Goal: Communication & Community: Answer question/provide support

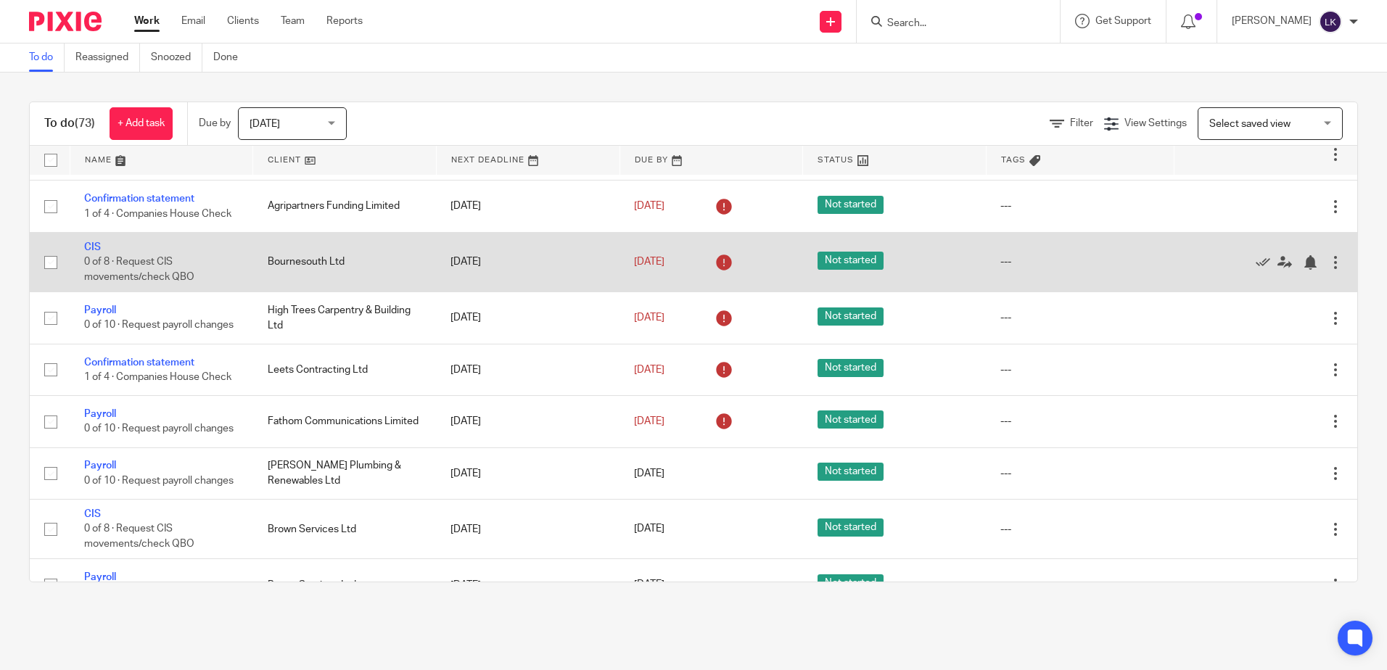
scroll to position [798, 0]
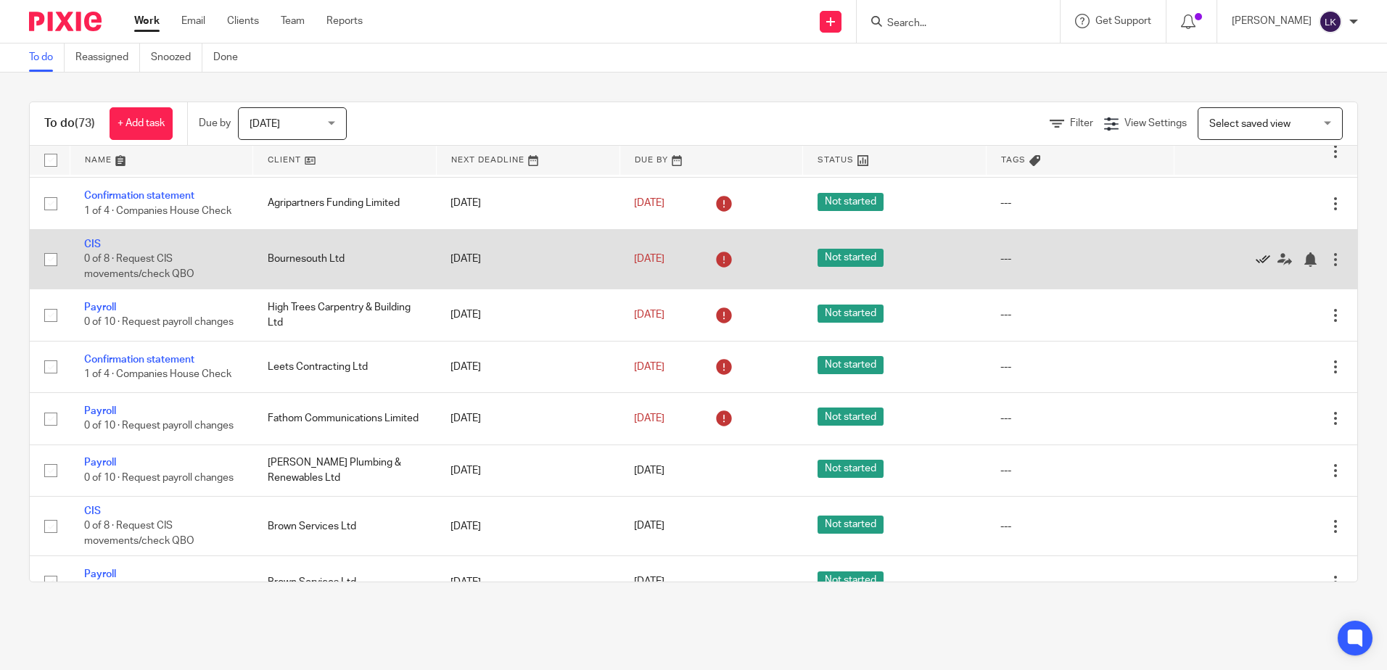
click at [1255, 267] on icon at bounding box center [1262, 259] width 15 height 15
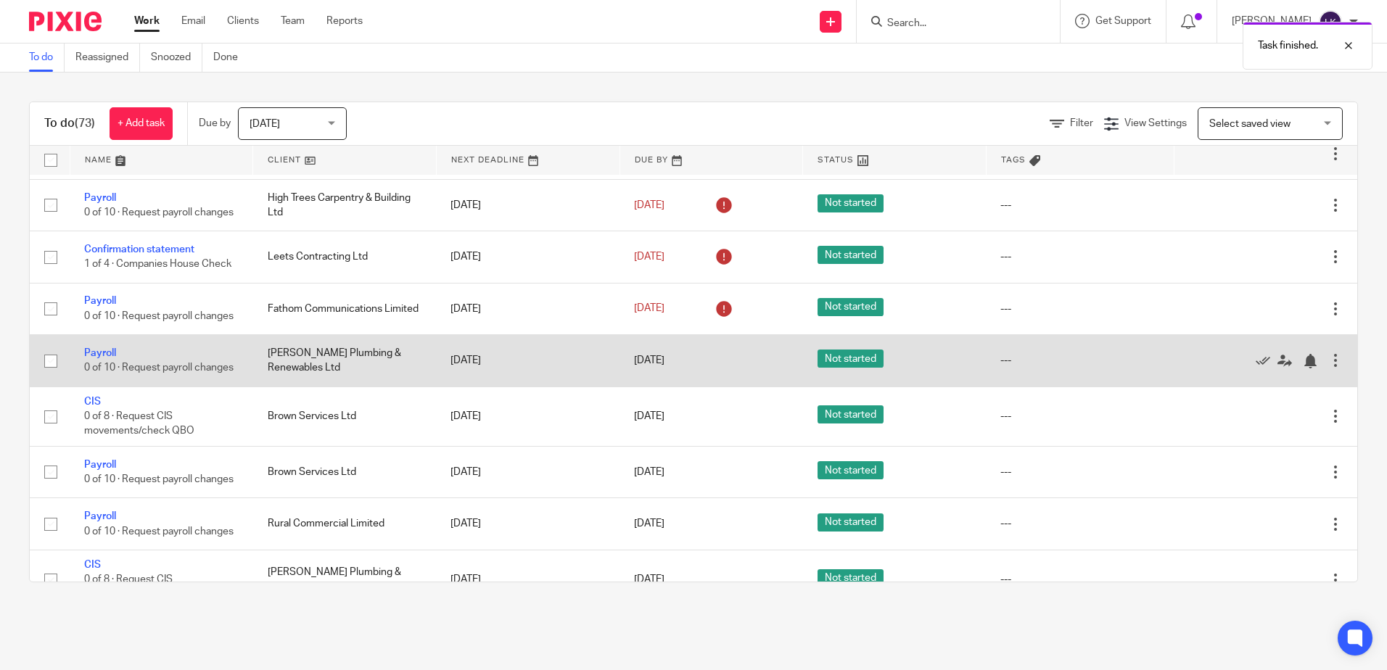
scroll to position [870, 0]
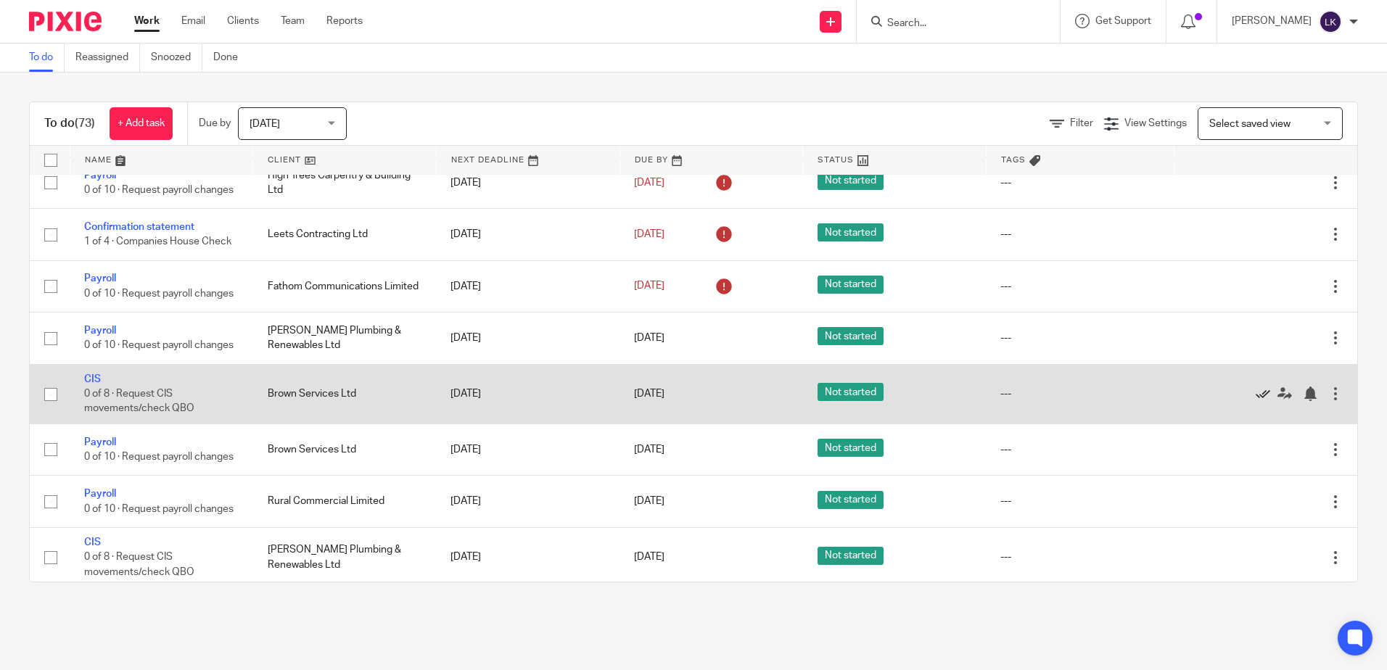
click at [1255, 401] on icon at bounding box center [1262, 394] width 15 height 15
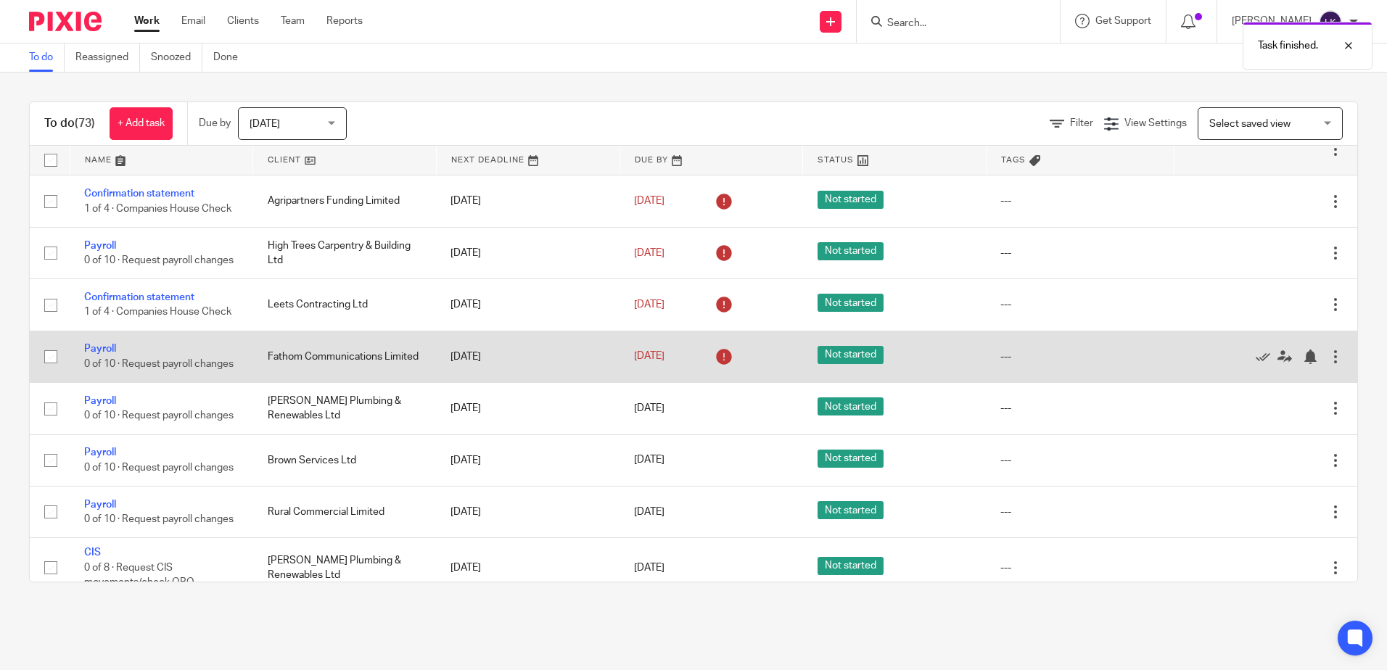
scroll to position [653, 0]
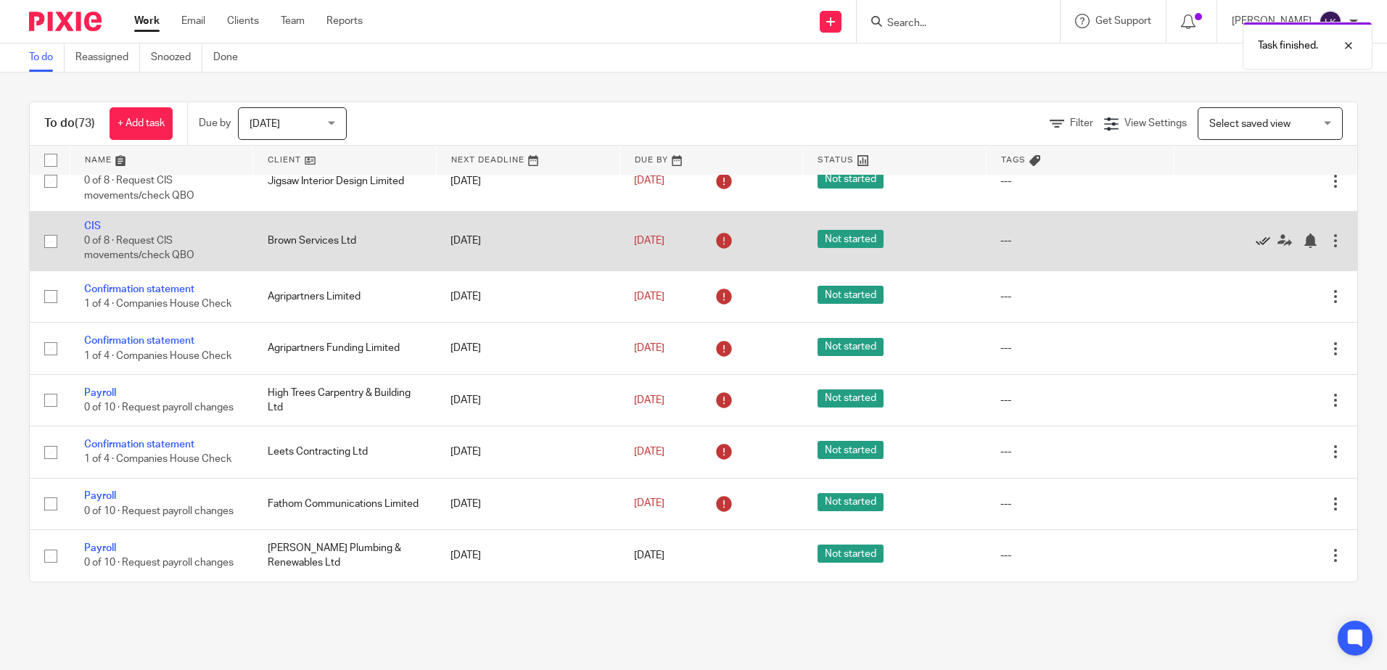
click at [1255, 248] on icon at bounding box center [1262, 241] width 15 height 15
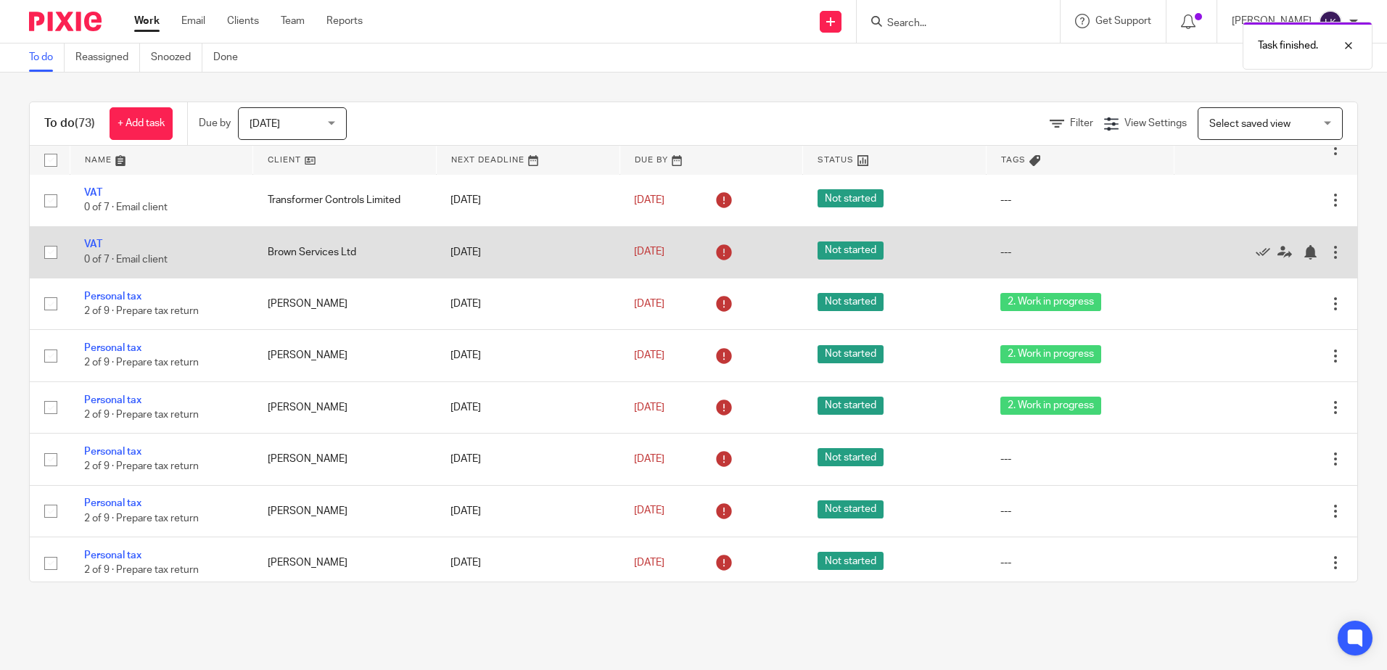
scroll to position [1378, 0]
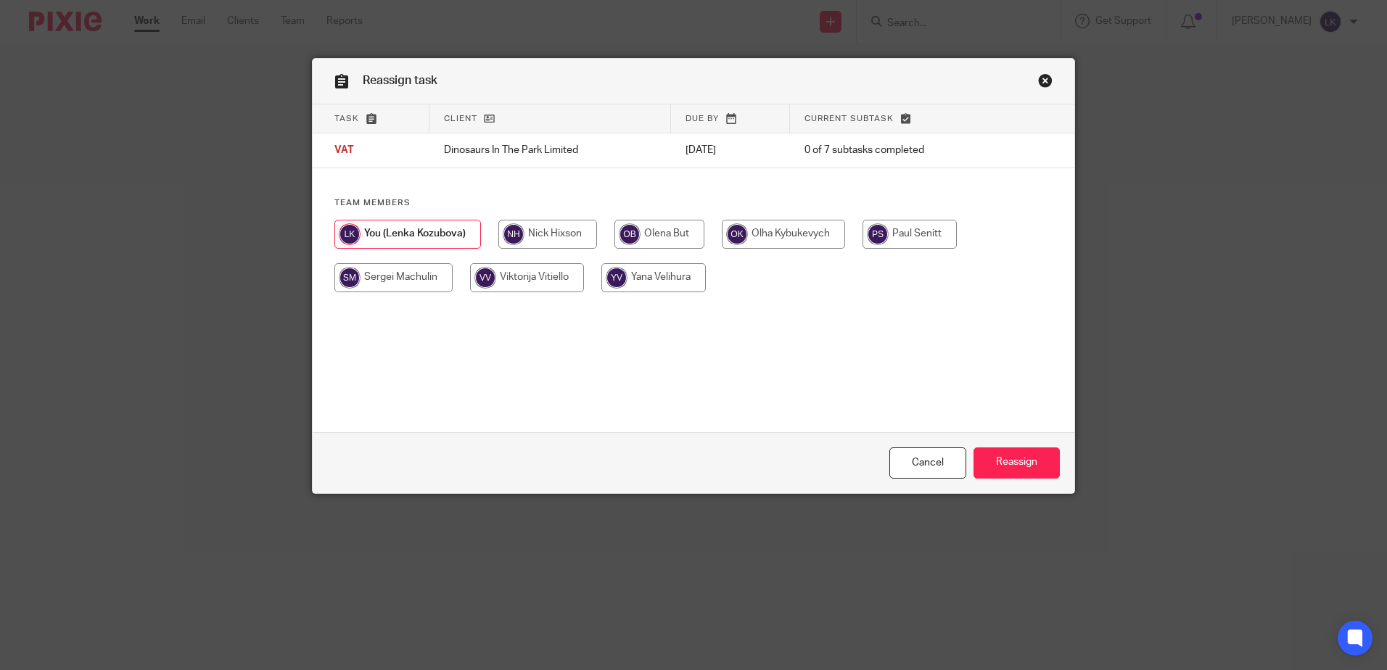
click at [651, 273] on input "radio" at bounding box center [653, 277] width 104 height 29
radio input "true"
click at [1004, 461] on input "Reassign" at bounding box center [1016, 463] width 86 height 31
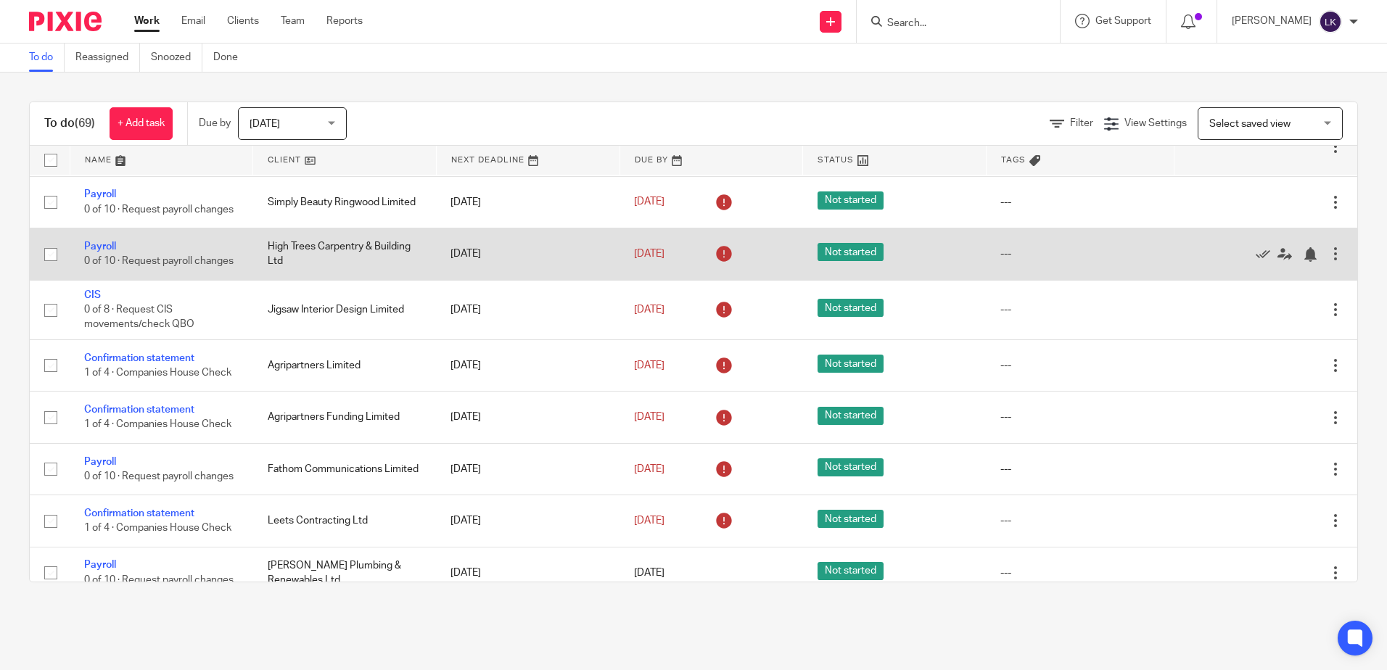
scroll to position [580, 0]
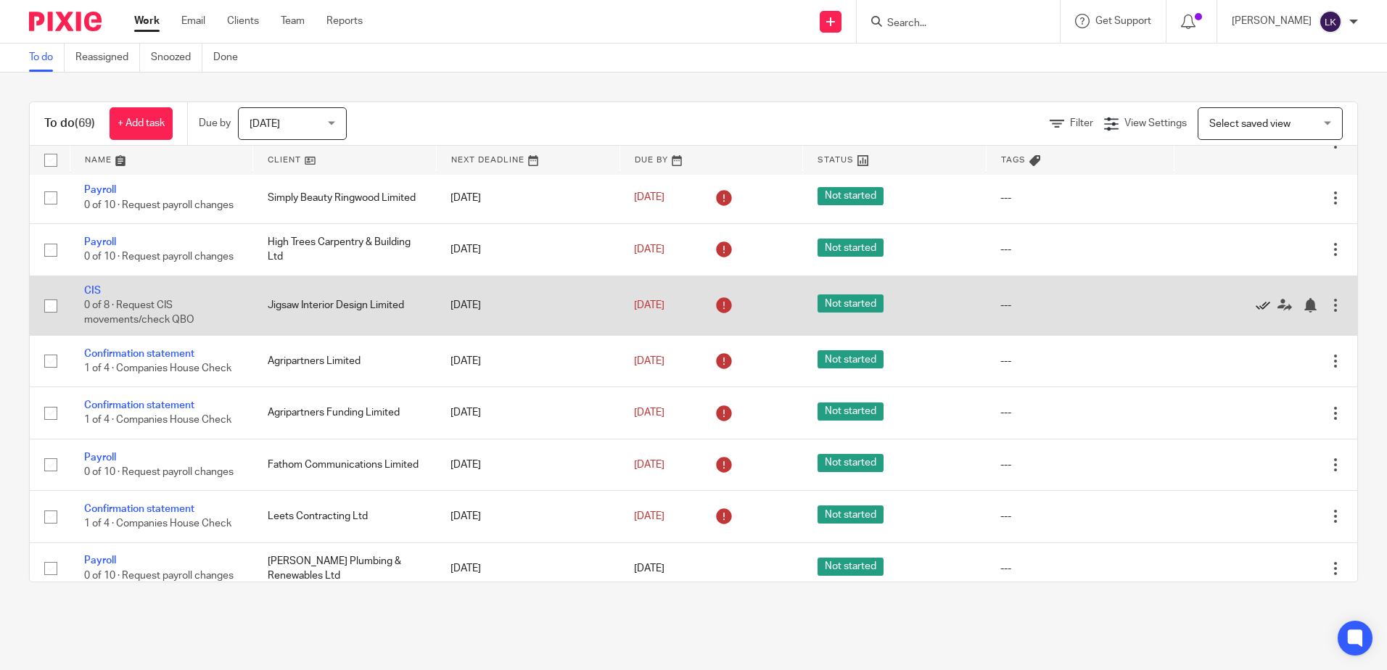
click at [1255, 313] on icon at bounding box center [1262, 305] width 15 height 15
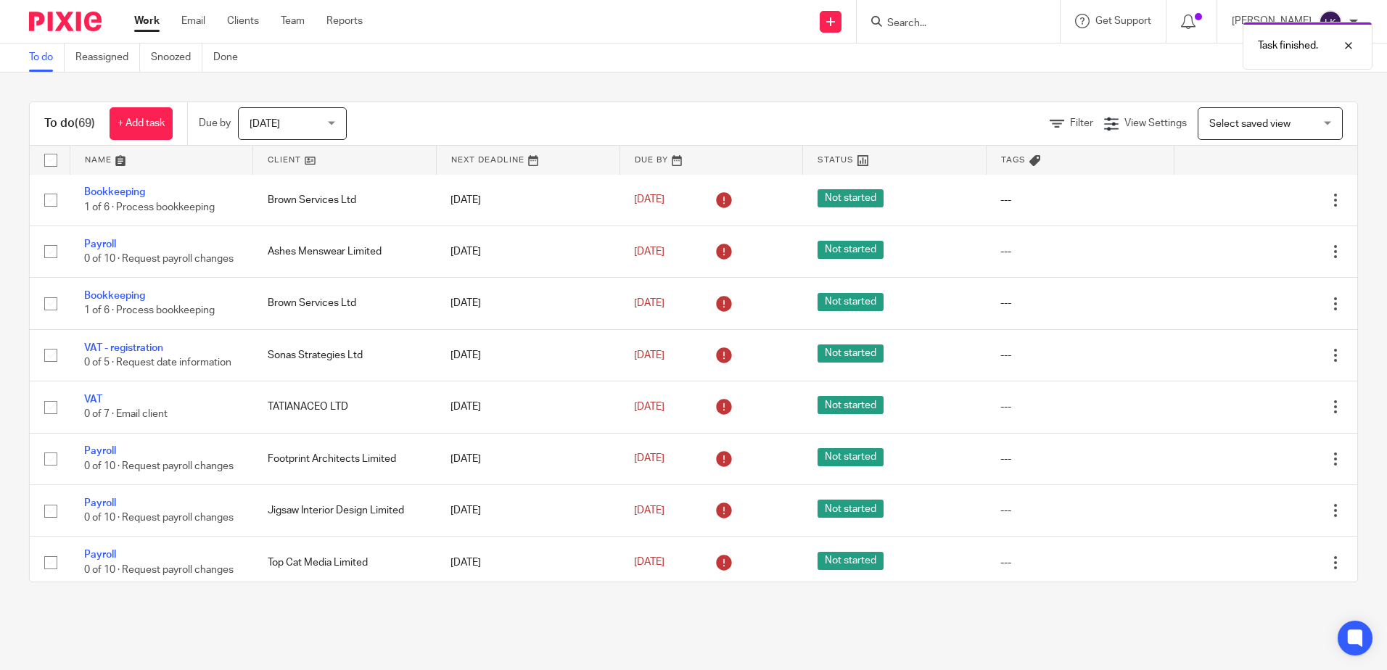
scroll to position [0, 0]
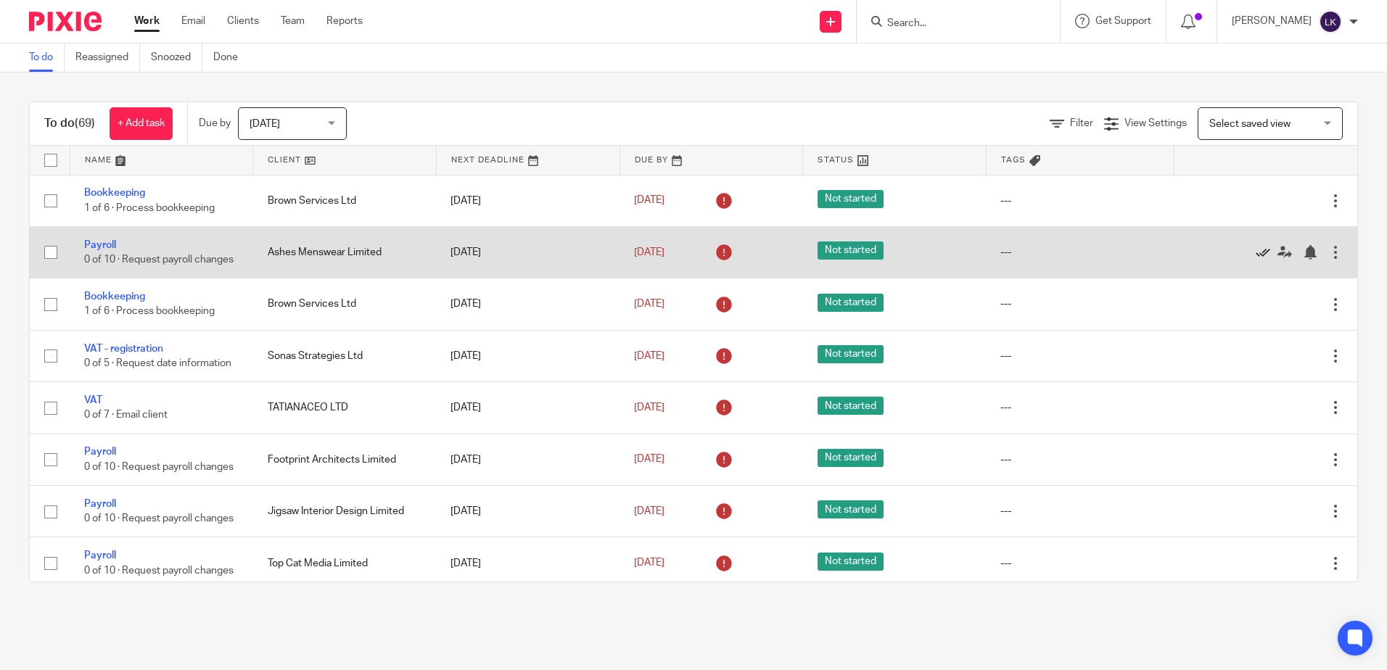
click at [1255, 256] on icon at bounding box center [1262, 252] width 15 height 15
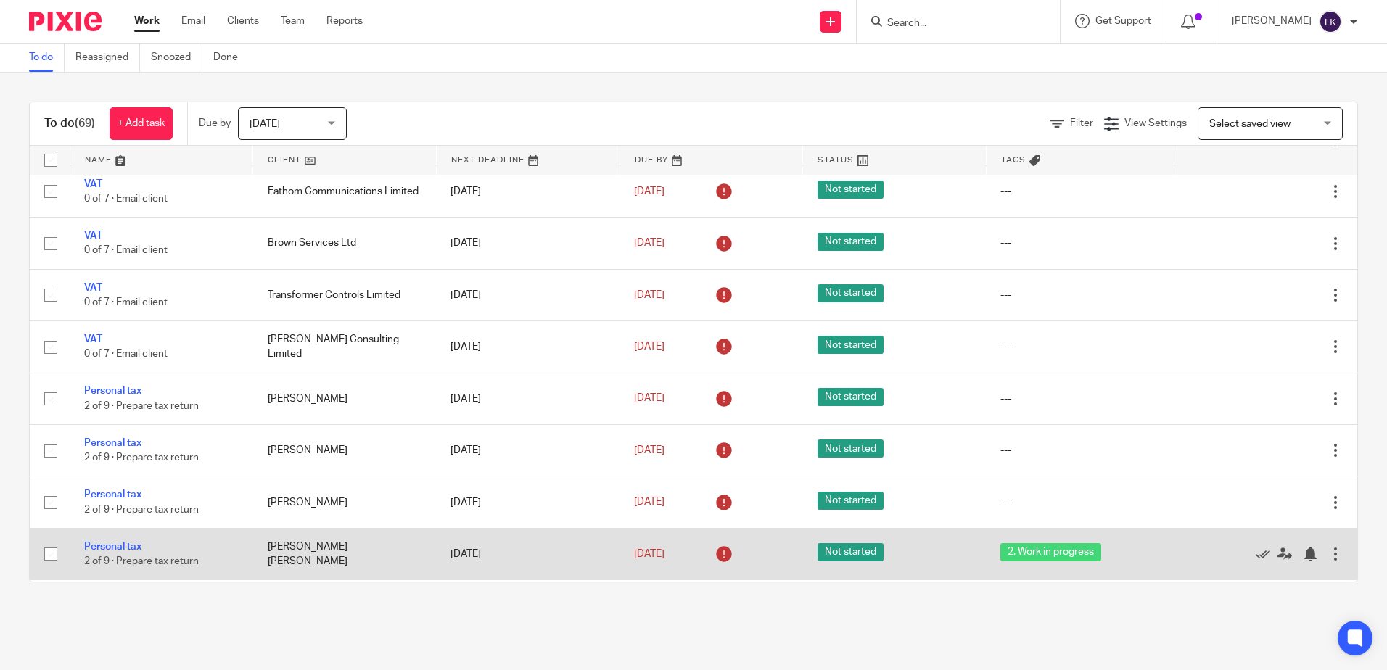
scroll to position [1015, 0]
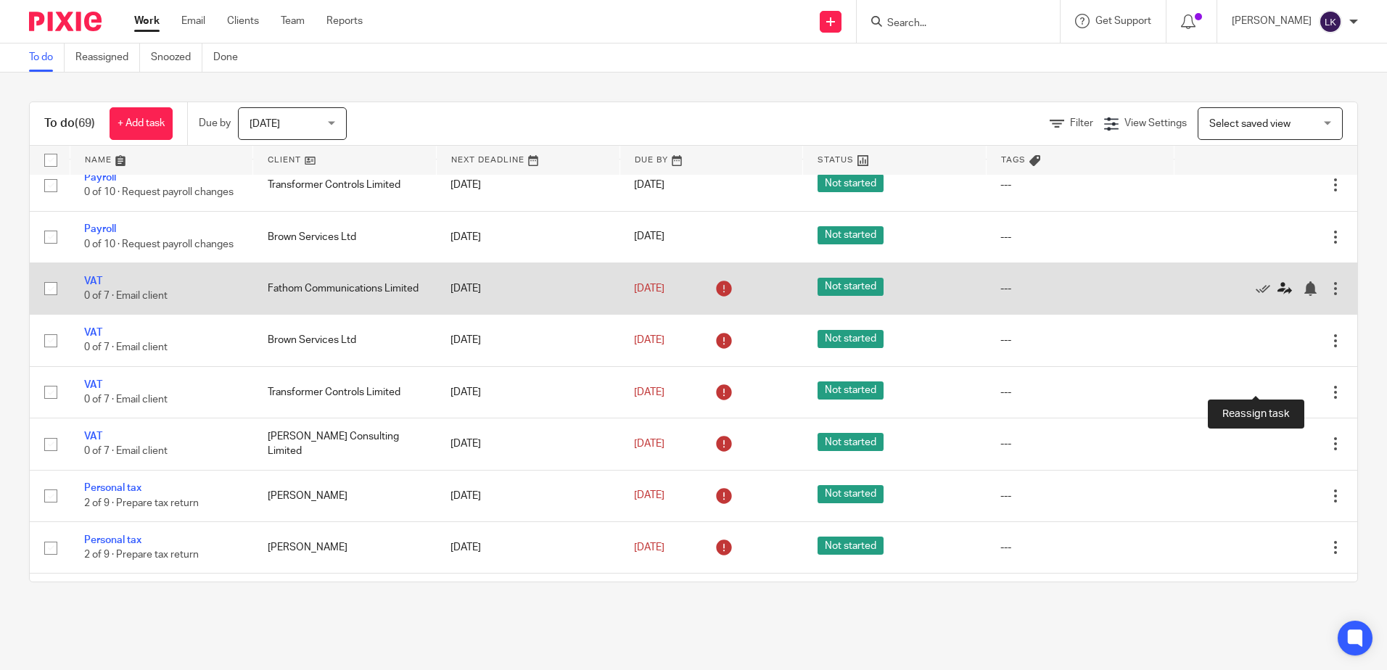
click at [1277, 296] on icon at bounding box center [1284, 288] width 15 height 15
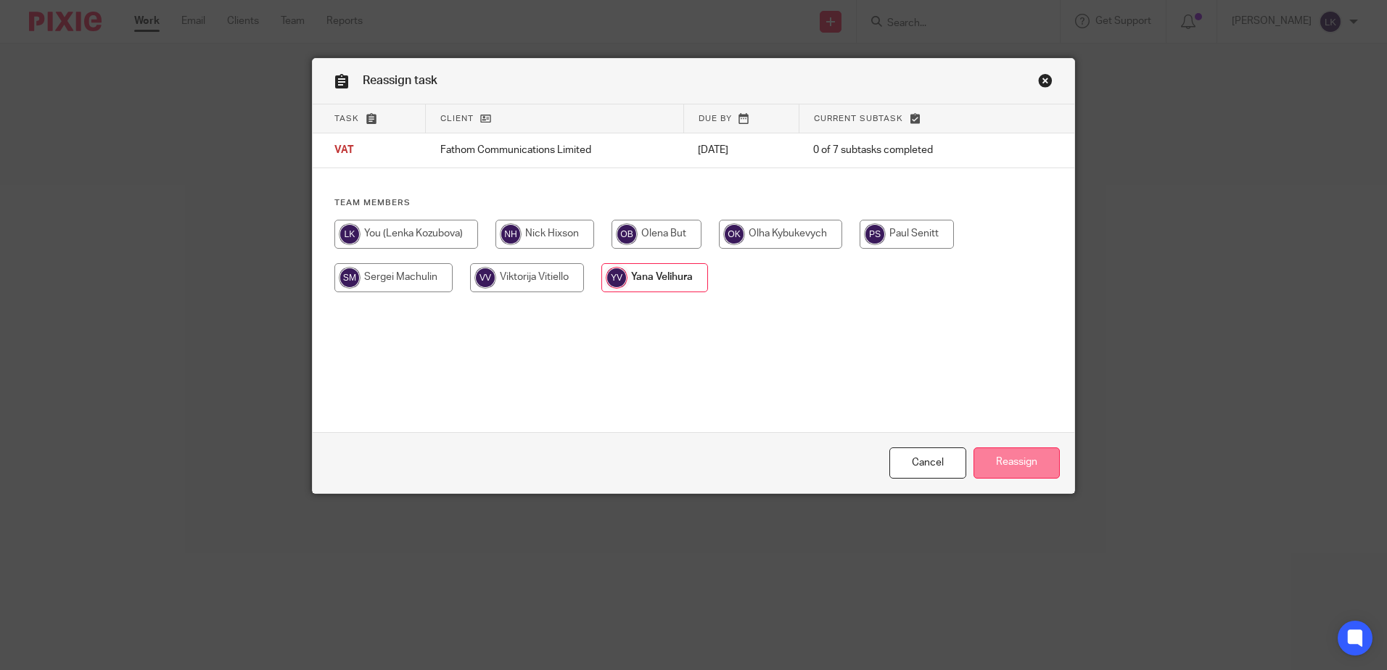
click at [1009, 456] on input "Reassign" at bounding box center [1016, 463] width 86 height 31
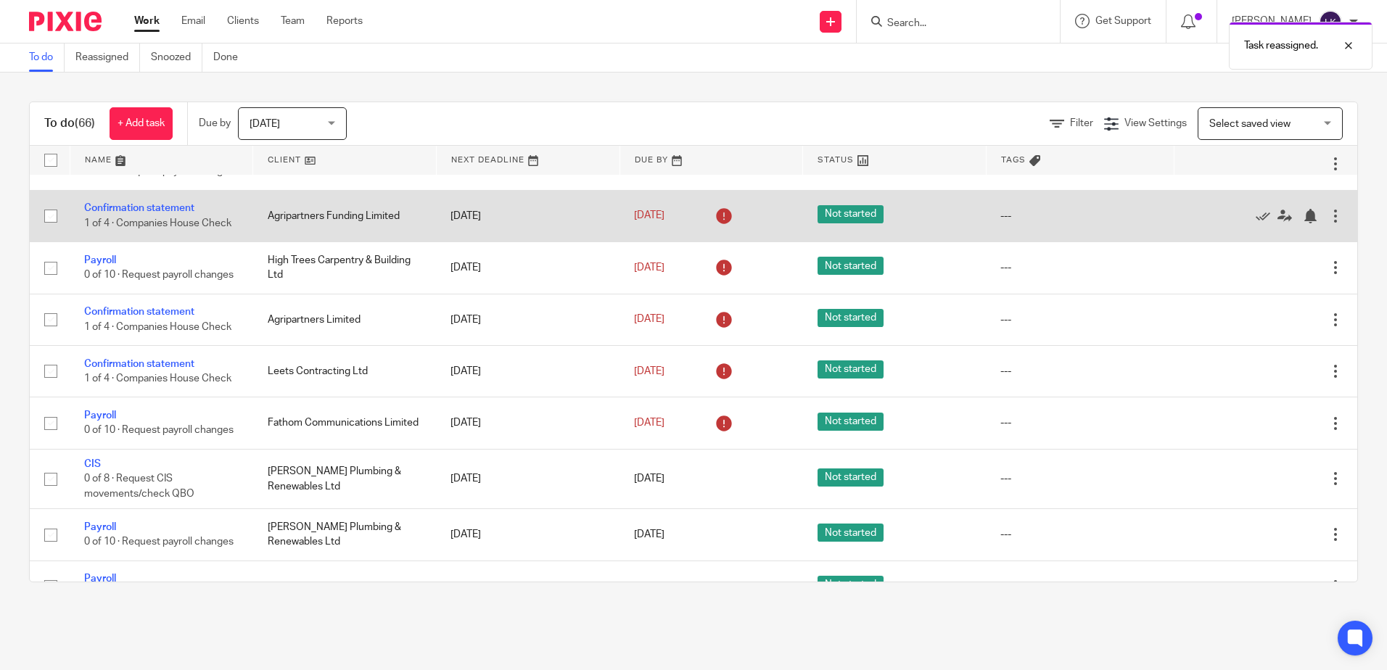
scroll to position [580, 0]
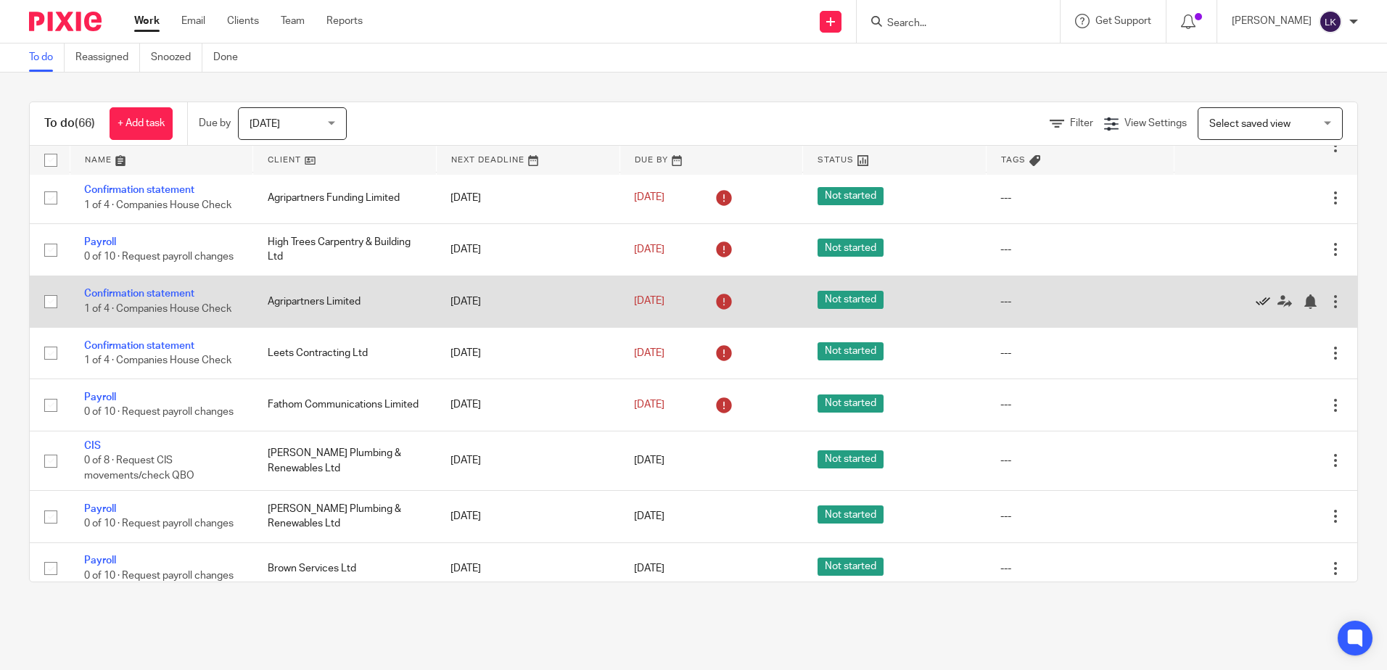
click at [1255, 309] on icon at bounding box center [1262, 301] width 15 height 15
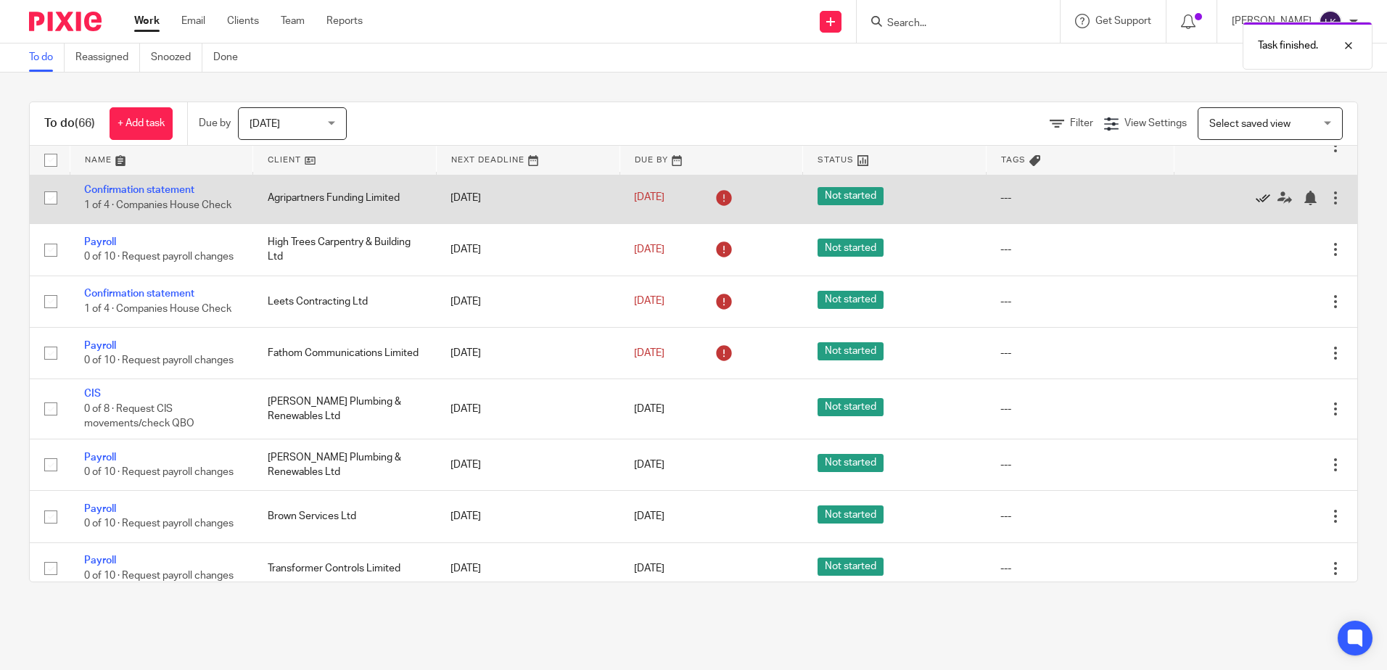
click at [1255, 205] on icon at bounding box center [1262, 198] width 15 height 15
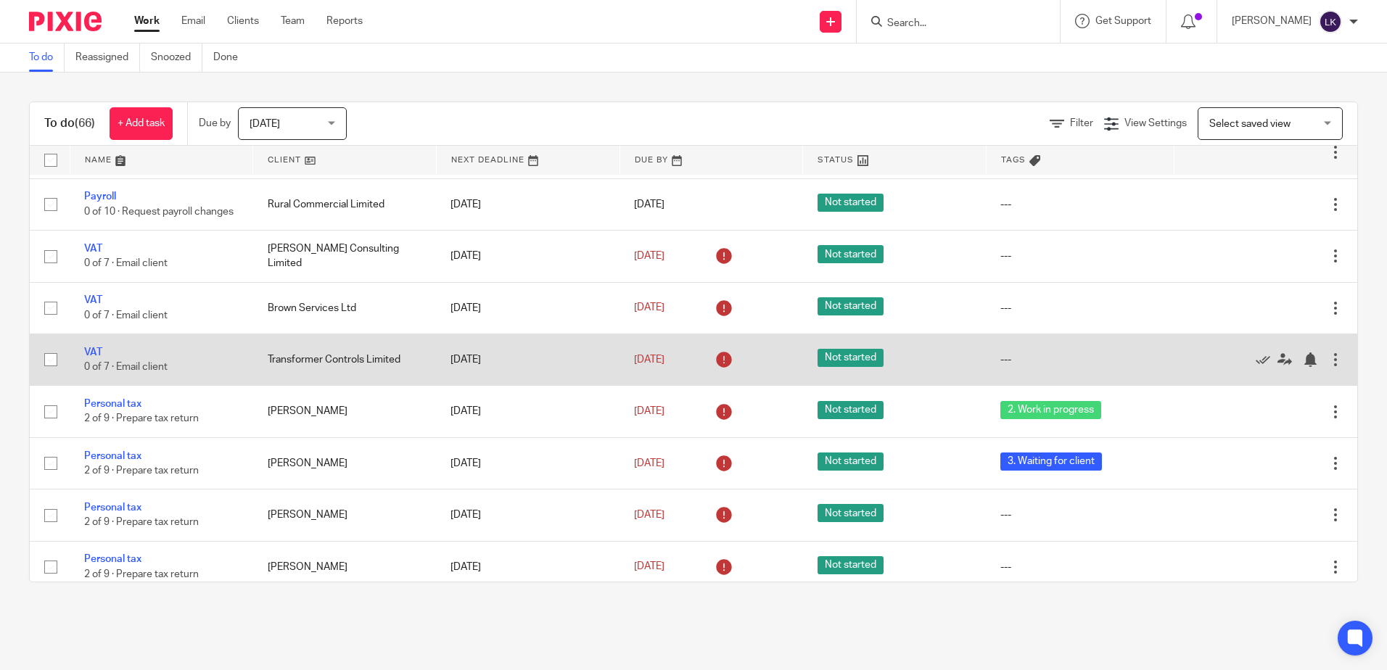
scroll to position [943, 0]
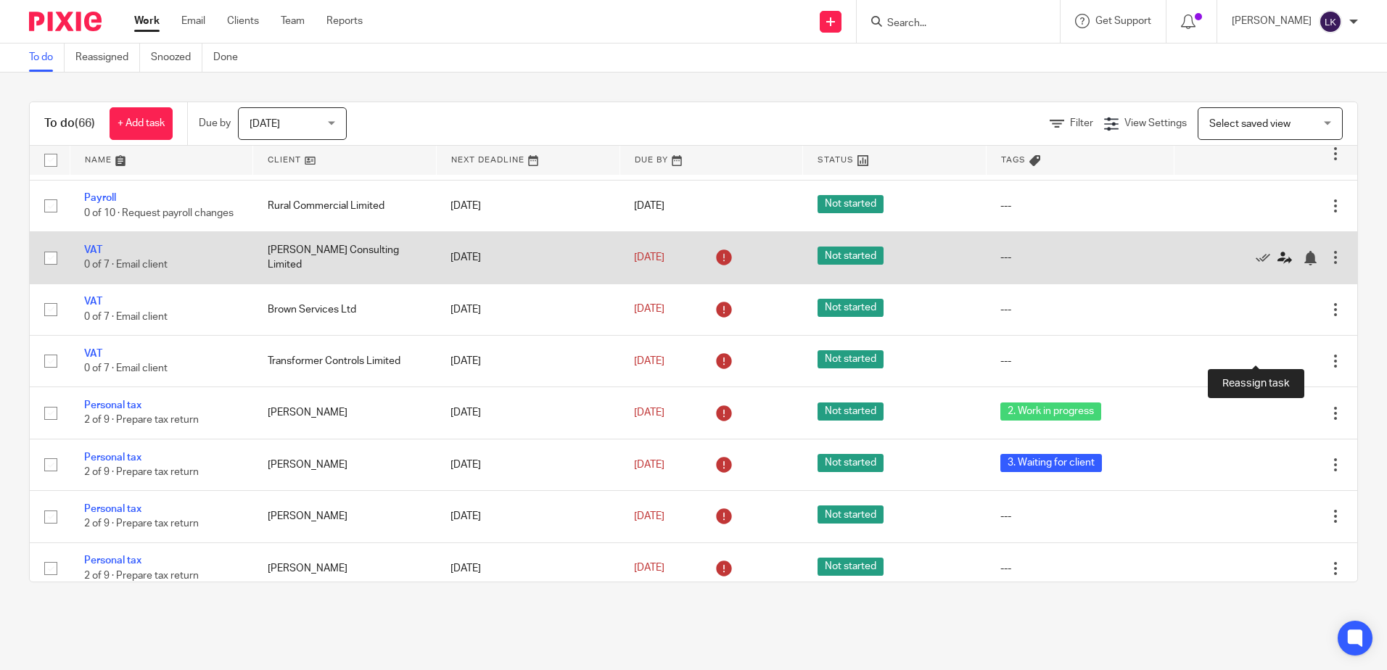
click at [1277, 265] on icon at bounding box center [1284, 258] width 15 height 15
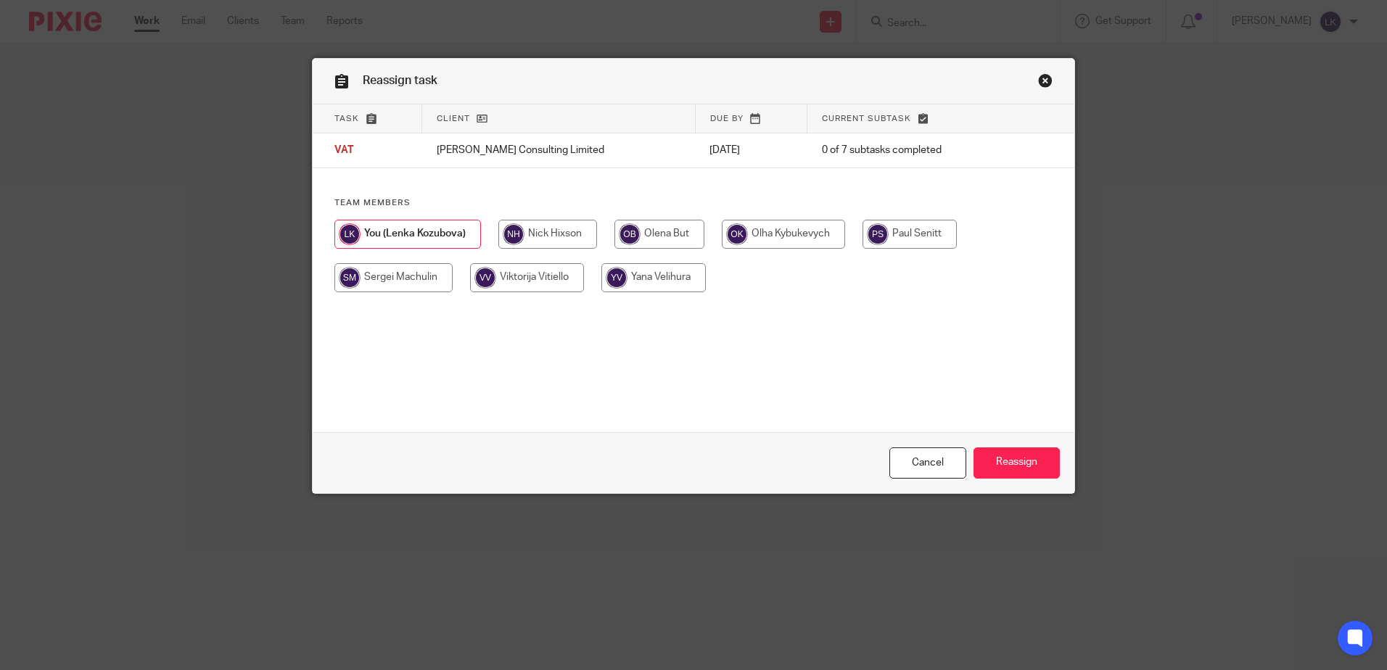
click at [647, 276] on input "radio" at bounding box center [653, 277] width 104 height 29
radio input "true"
click at [1013, 459] on input "Reassign" at bounding box center [1016, 463] width 86 height 31
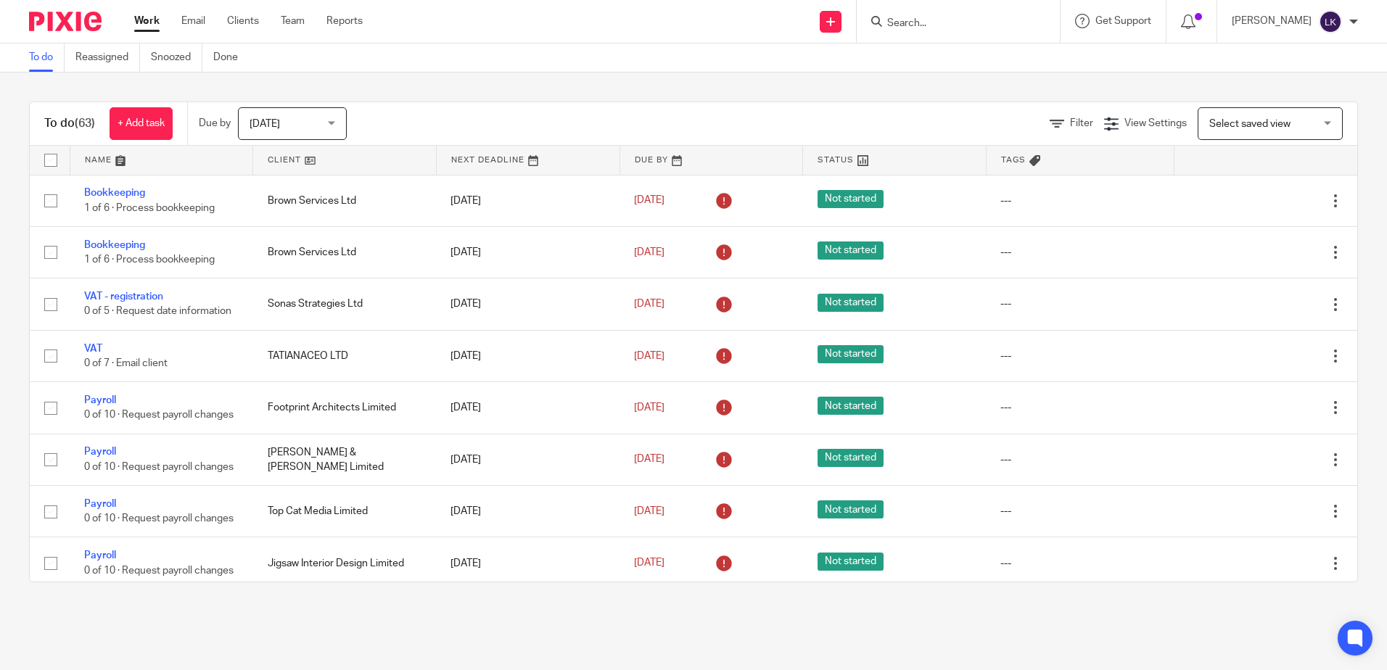
click at [911, 19] on input "Search" at bounding box center [951, 23] width 131 height 13
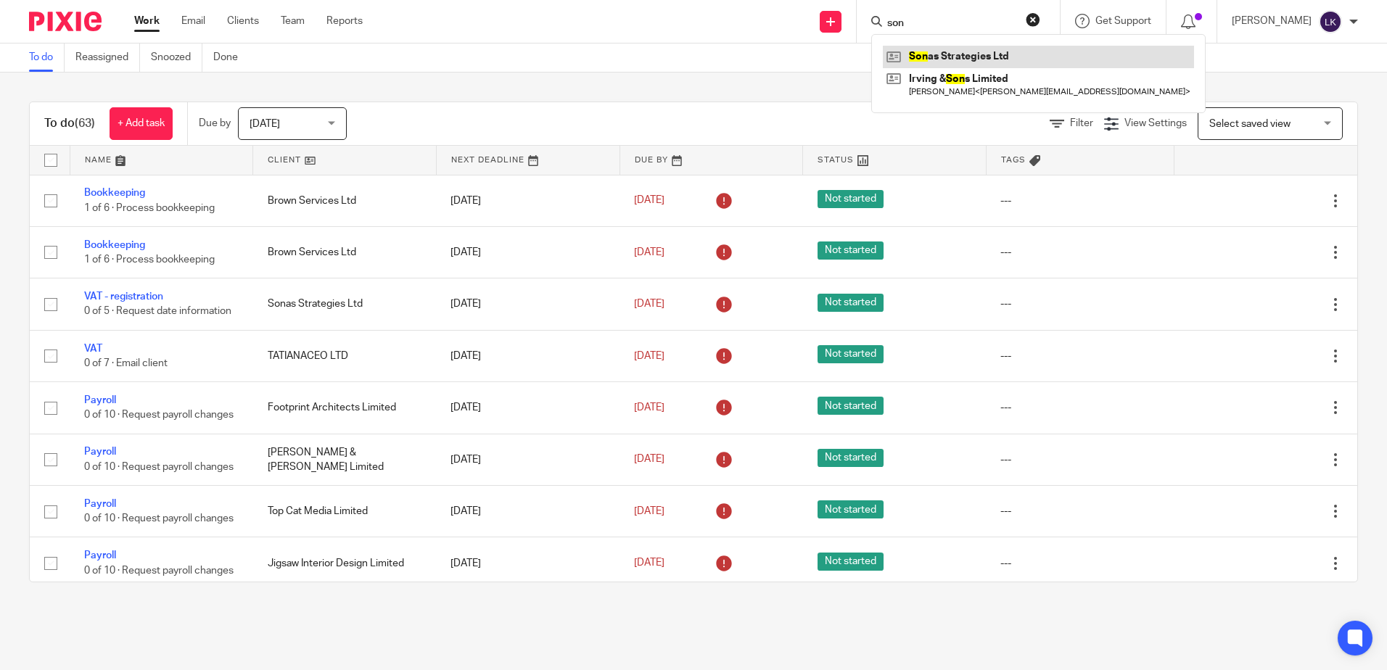
type input "son"
click at [954, 56] on link at bounding box center [1038, 57] width 311 height 22
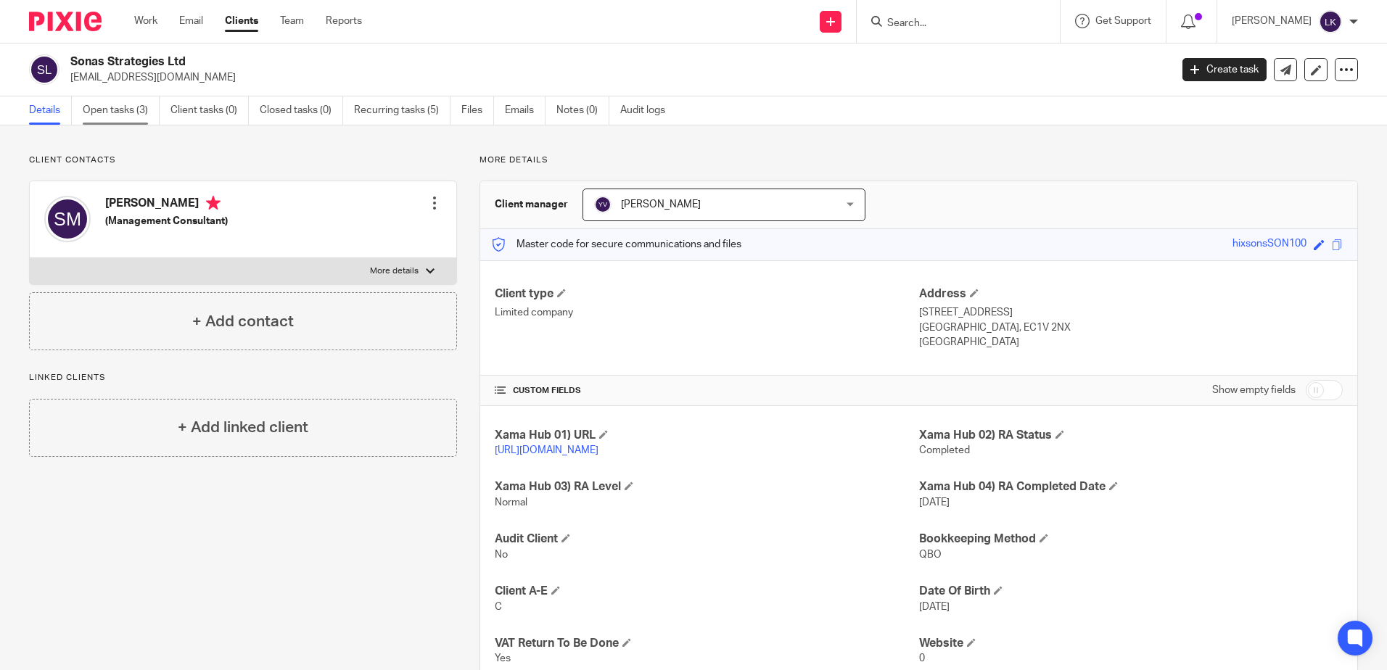
click at [110, 103] on link "Open tasks (3)" at bounding box center [121, 110] width 77 height 28
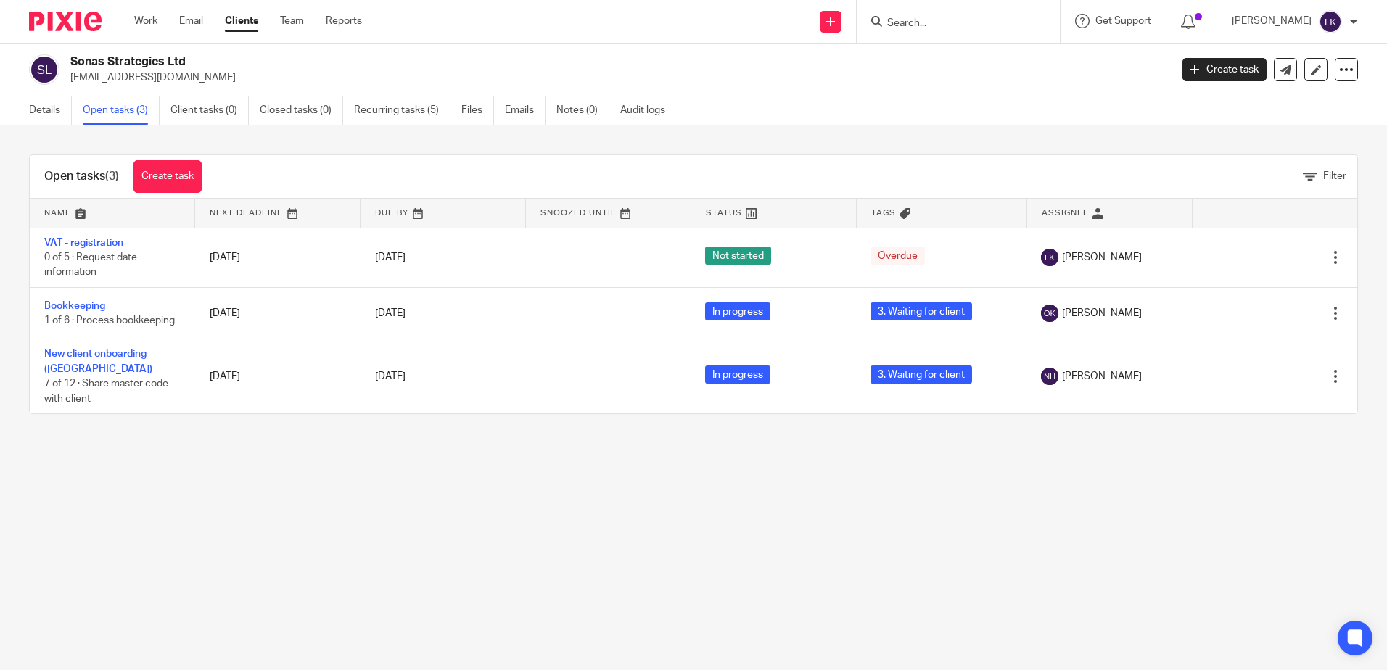
drag, startPoint x: 184, startPoint y: 61, endPoint x: 67, endPoint y: 61, distance: 116.8
click at [67, 61] on div "Sonas Strategies Ltd [EMAIL_ADDRESS][DOMAIN_NAME]" at bounding box center [594, 69] width 1131 height 30
copy h2 "Sonas Strategies Ltd"
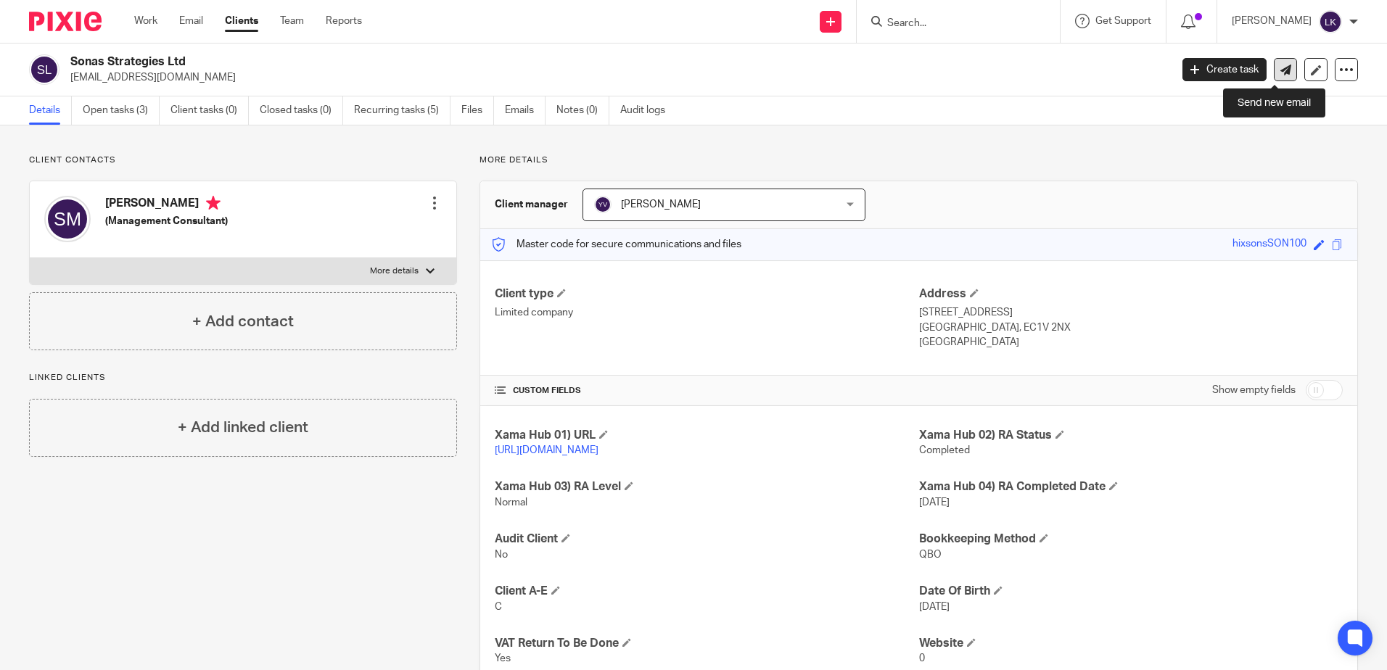
click at [1280, 65] on icon at bounding box center [1285, 70] width 11 height 11
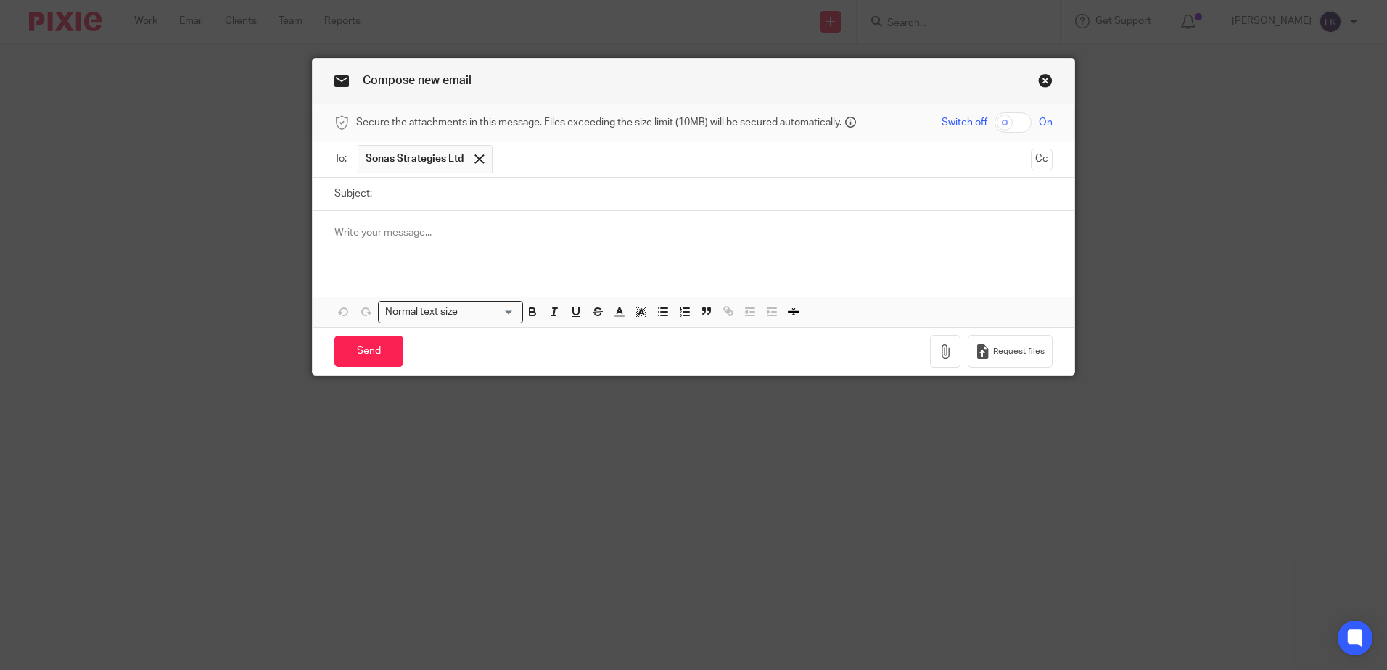
click at [387, 189] on input "Subject:" at bounding box center [715, 194] width 673 height 33
type input "SON[DEMOGRAPHIC_DATA] - VAT Registration"
click at [369, 237] on p at bounding box center [693, 233] width 718 height 15
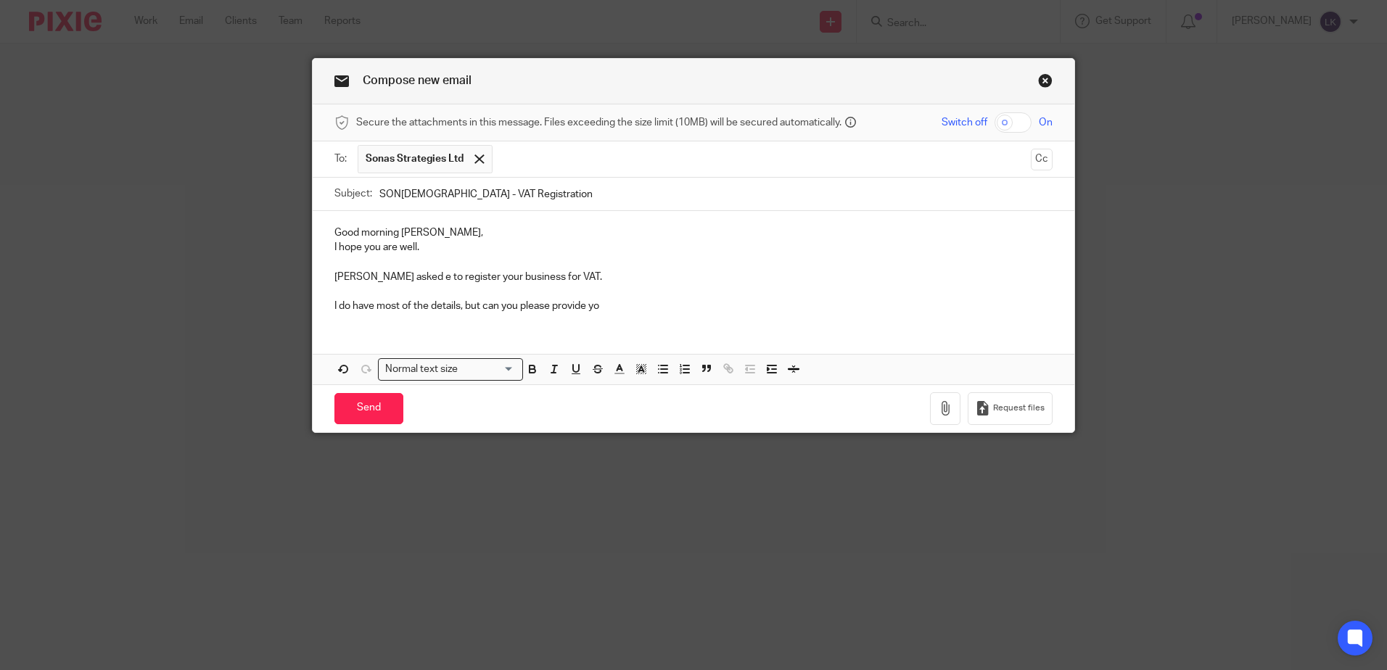
click at [358, 235] on p "Good morning [PERSON_NAME]," at bounding box center [693, 233] width 718 height 15
drag, startPoint x: 356, startPoint y: 228, endPoint x: 598, endPoint y: 229, distance: 242.3
click at [598, 229] on p "Good ur business bank account details. I eed Account name, morning Sarah," at bounding box center [693, 233] width 718 height 15
click at [605, 304] on p "I do have most of the details, but can you please provide yo" at bounding box center [693, 306] width 718 height 15
click at [754, 305] on p "I do have most of the details, but can you please provide your business bank ac…" at bounding box center [693, 306] width 718 height 15
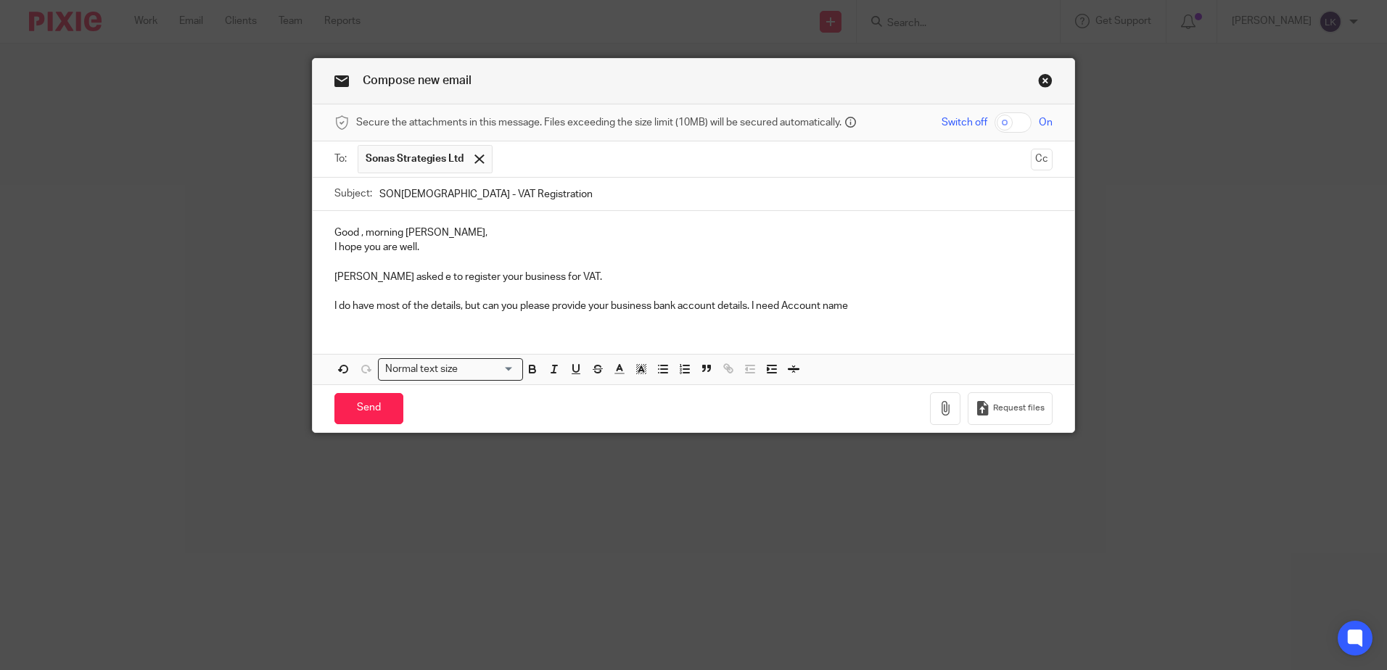
click at [847, 304] on p "I do have most of the details, but can you please provide your business bank ac…" at bounding box center [693, 306] width 718 height 15
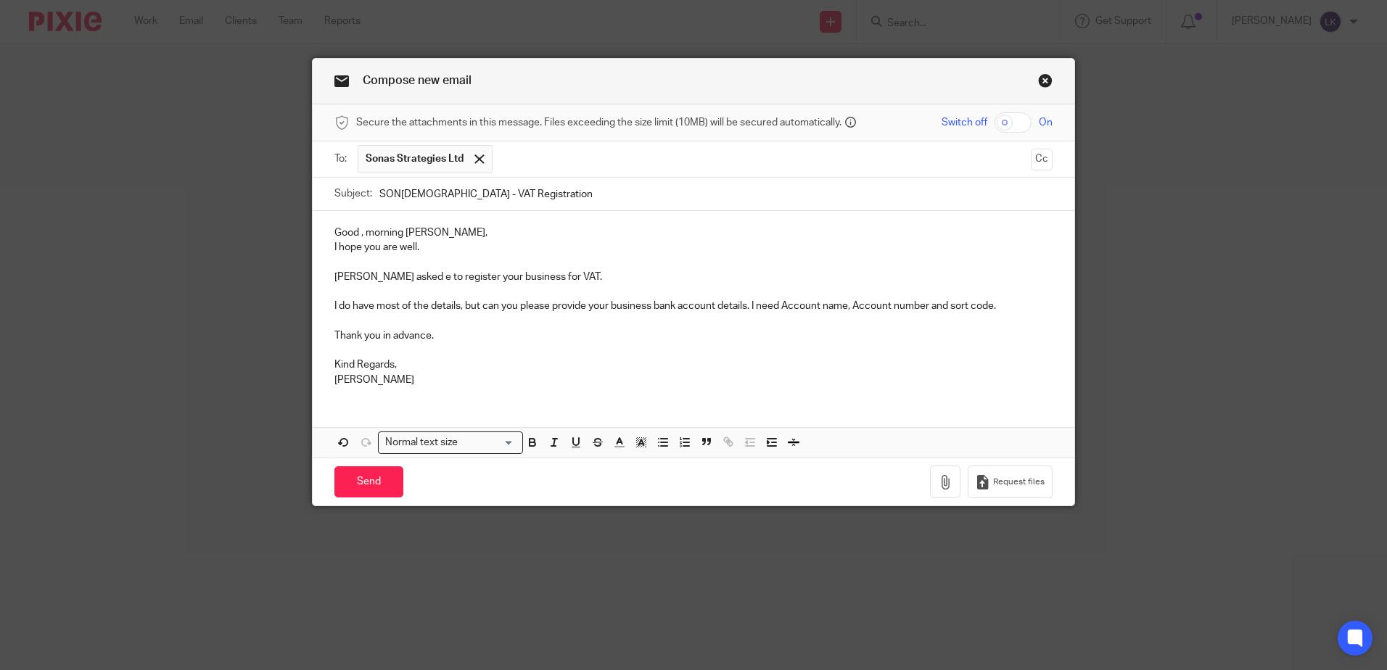
click at [356, 238] on p "Good , morning Sarah," at bounding box center [693, 233] width 718 height 15
click at [355, 379] on p "Lenka" at bounding box center [693, 380] width 718 height 15
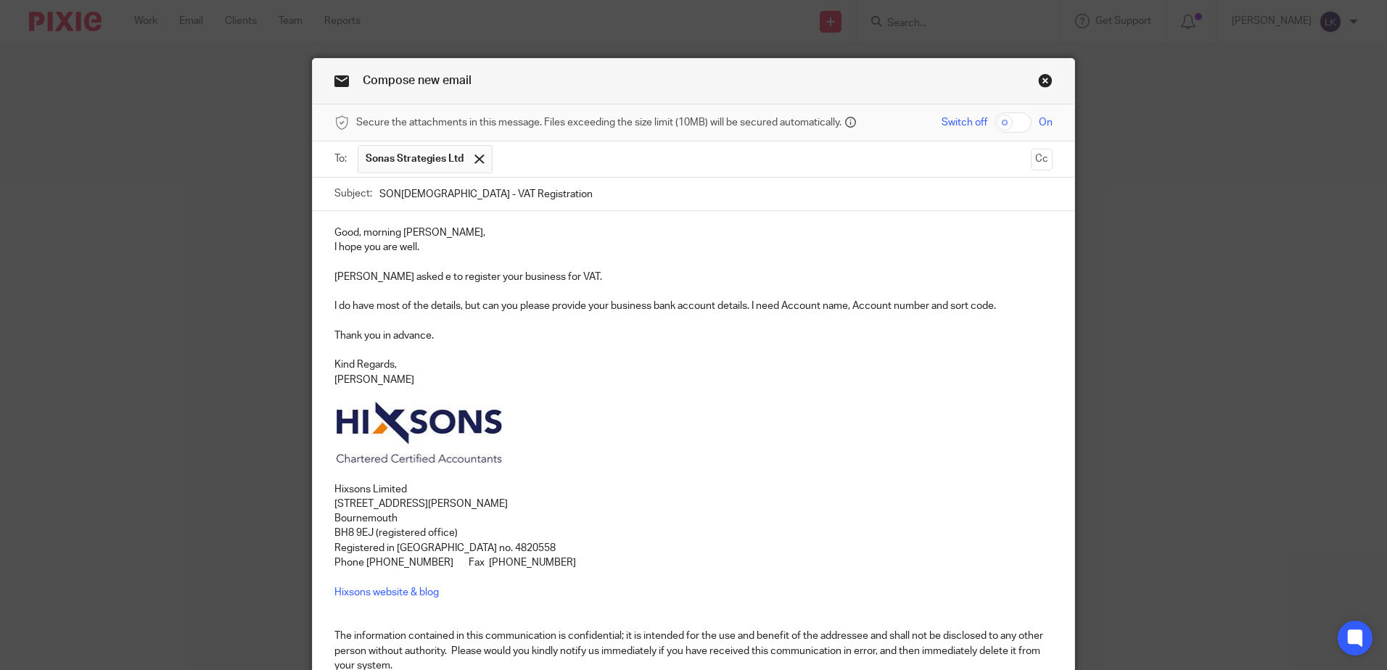
click at [366, 276] on p "Nick ahs asked e to register your business for VAT." at bounding box center [693, 277] width 718 height 15
click at [382, 279] on p "Nick asked e to register your business for VAT." at bounding box center [693, 277] width 718 height 15
click at [509, 278] on p "Nick asked me to register your business for VAT." at bounding box center [693, 277] width 718 height 15
click at [447, 340] on p "Thank you in advance." at bounding box center [693, 336] width 718 height 15
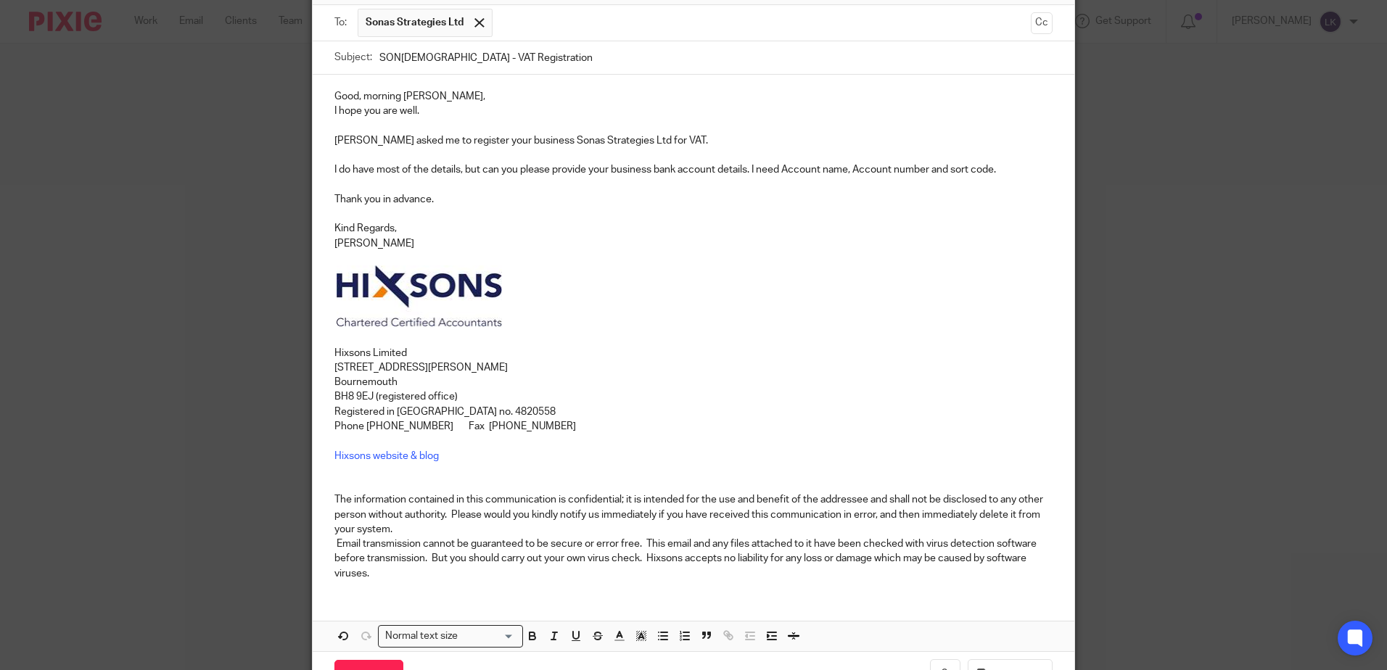
scroll to position [224, 0]
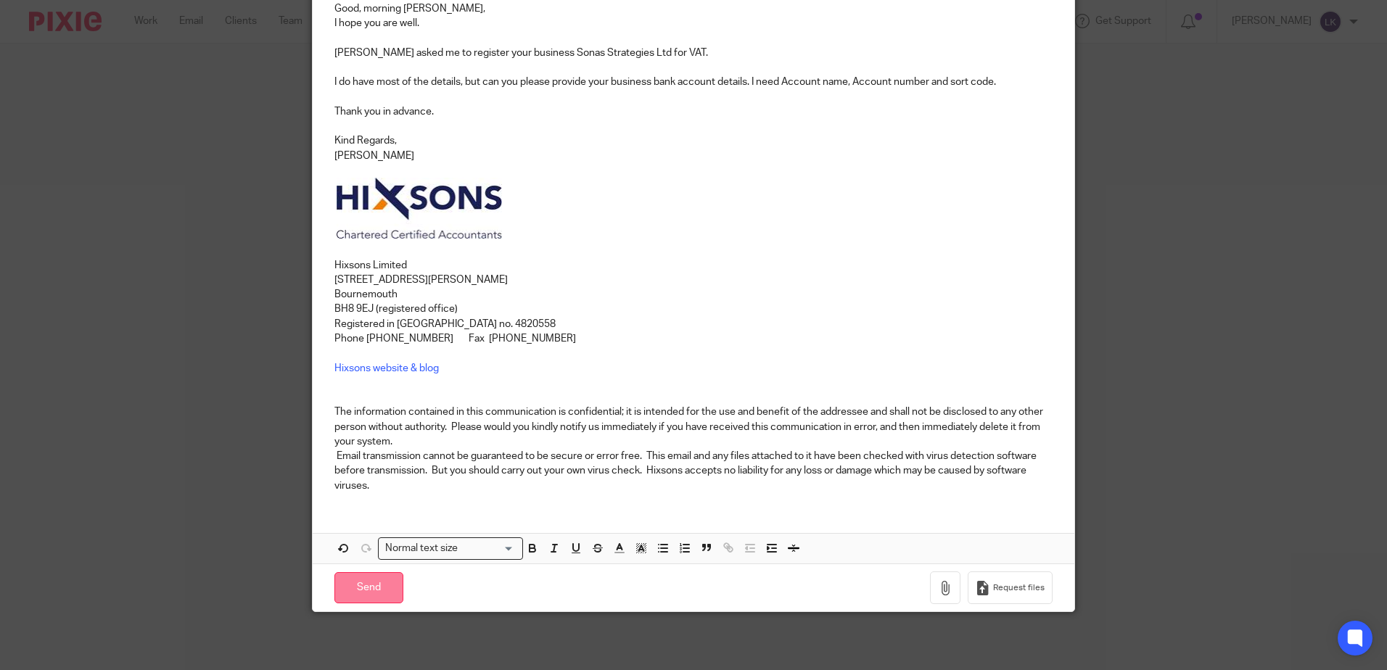
click at [354, 584] on input "Send" at bounding box center [368, 587] width 69 height 31
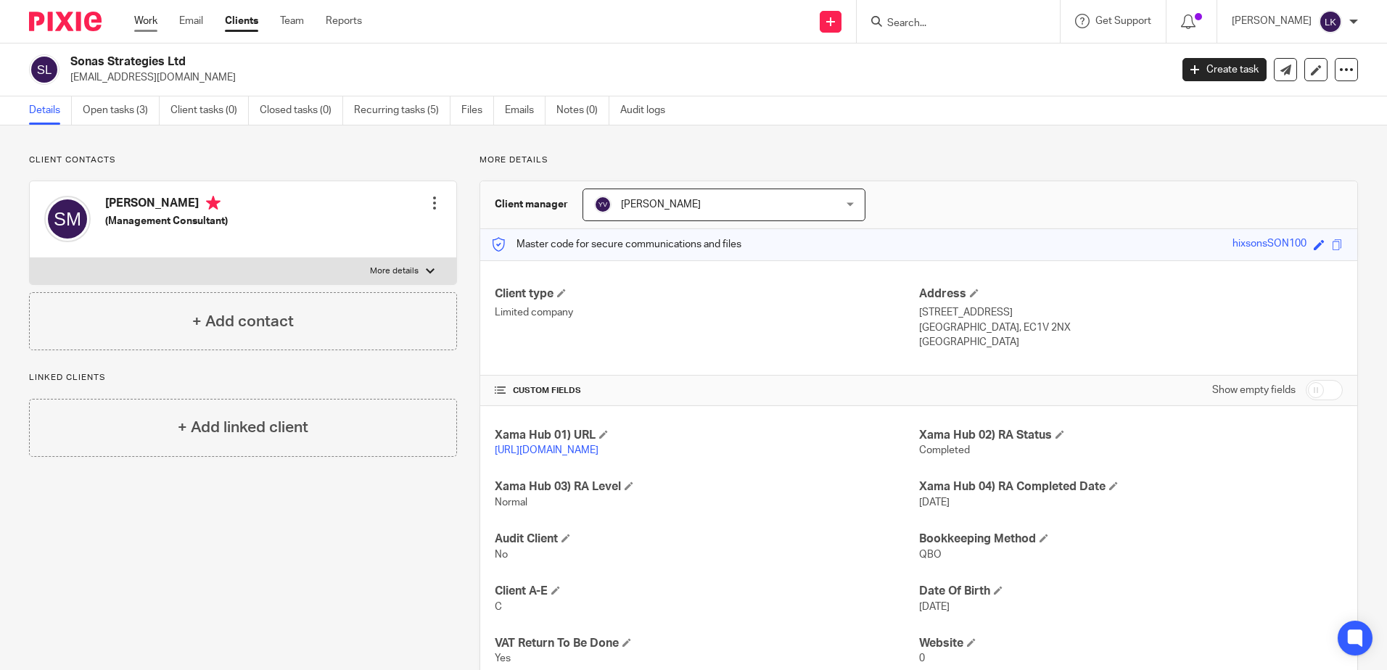
click at [141, 16] on link "Work" at bounding box center [145, 21] width 23 height 15
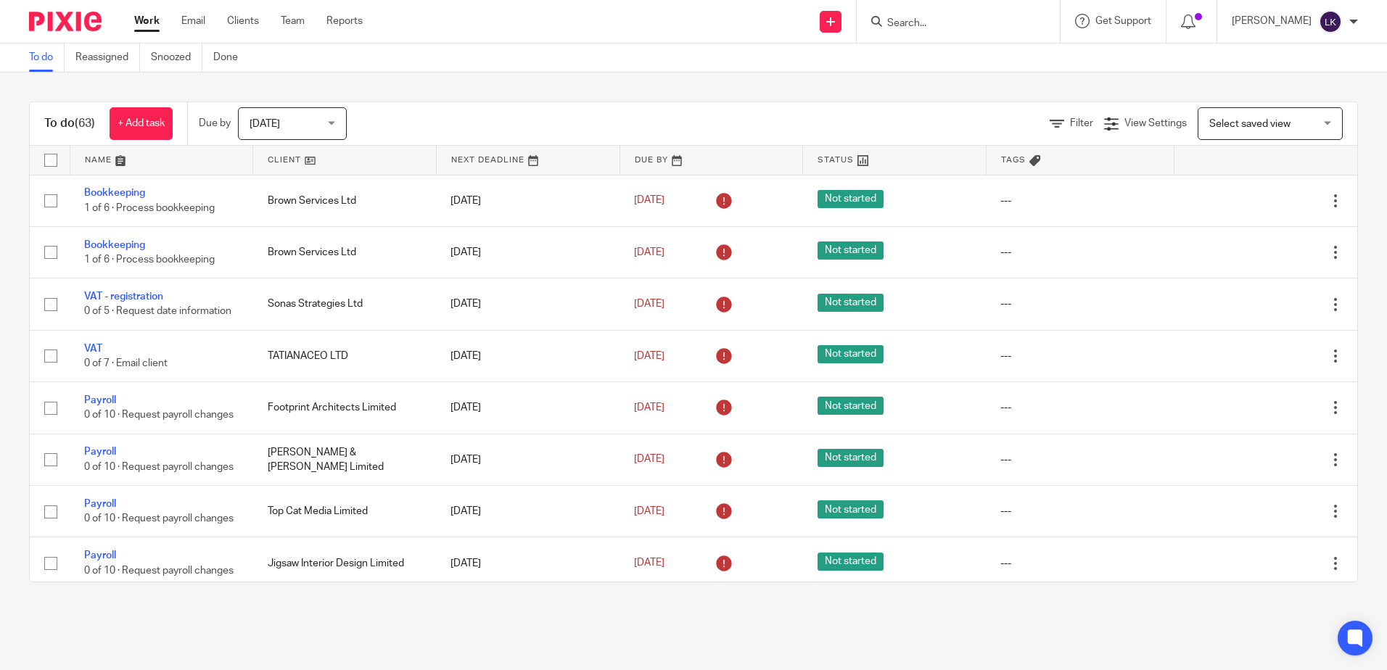
drag, startPoint x: 442, startPoint y: 14, endPoint x: 550, endPoint y: 173, distance: 192.7
click at [442, 14] on div "Send new email Create task Add client Request signature Get Support Contact Sup…" at bounding box center [885, 21] width 1002 height 43
click at [474, 17] on div "Send new email Create task Add client Request signature Get Support Contact Sup…" at bounding box center [885, 21] width 1002 height 43
click at [573, 15] on div "Send new email Create task Add client Request signature Get Support Contact Sup…" at bounding box center [885, 21] width 1002 height 43
click at [577, 51] on div "To do Reassigned Snoozed Done" at bounding box center [693, 58] width 1387 height 29
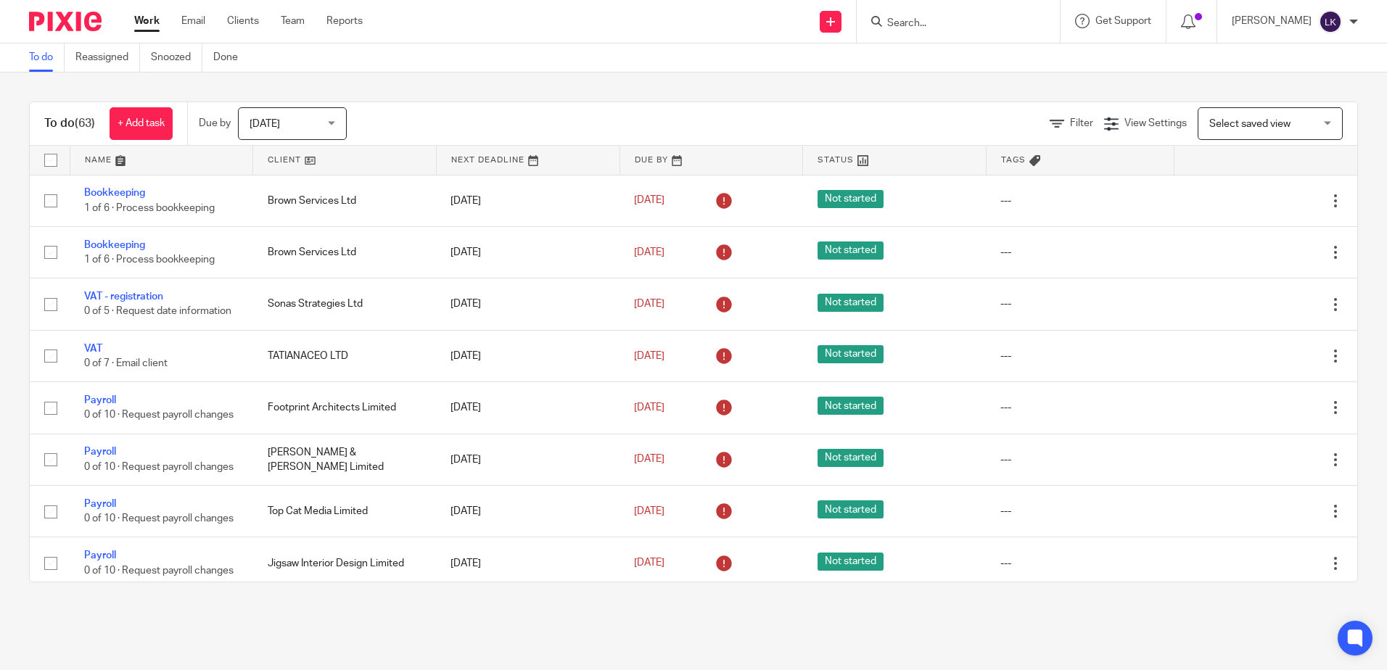
click at [535, 26] on div "Send new email Create task Add client Request signature Get Support Contact Sup…" at bounding box center [885, 21] width 1002 height 43
click at [535, 20] on div "Send new email Create task Add client Request signature Get Support Contact Sup…" at bounding box center [885, 21] width 1002 height 43
click at [585, 83] on div "To do (63) + Add task Due by Today Today Today Tomorrow This week Next week Thi…" at bounding box center [693, 342] width 1387 height 539
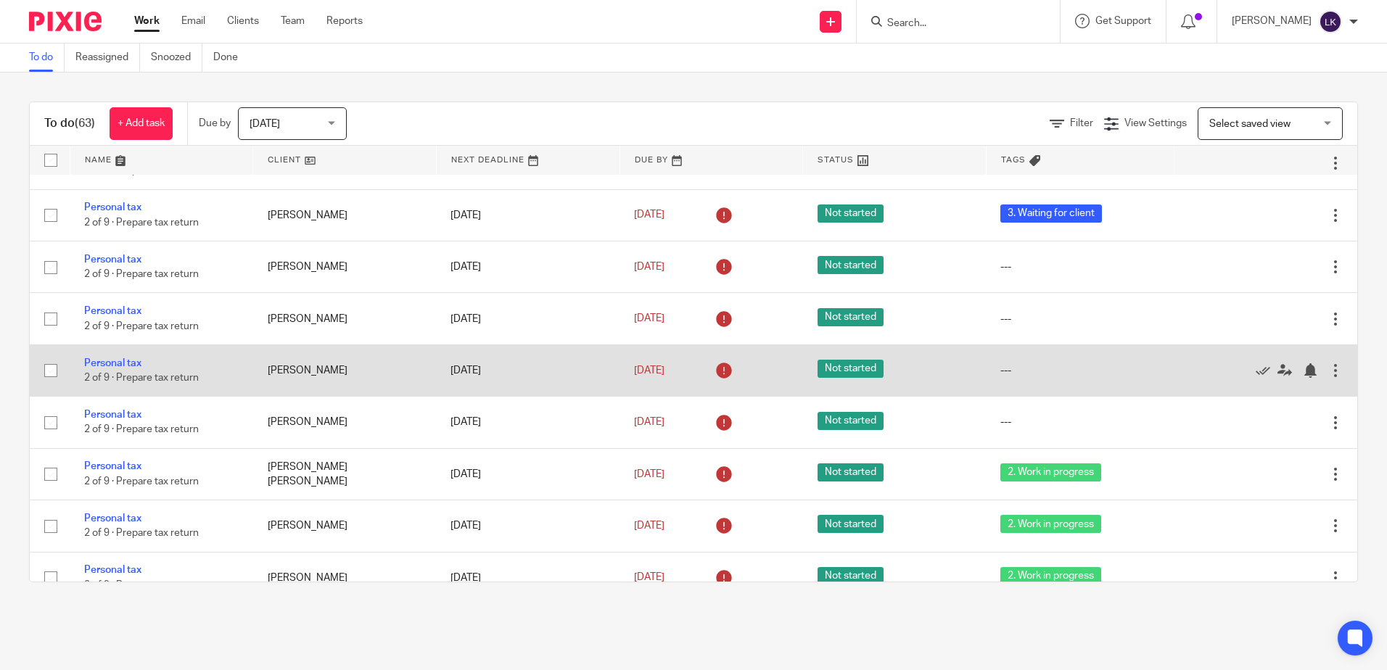
scroll to position [1523, 0]
